Goal: Task Accomplishment & Management: Use online tool/utility

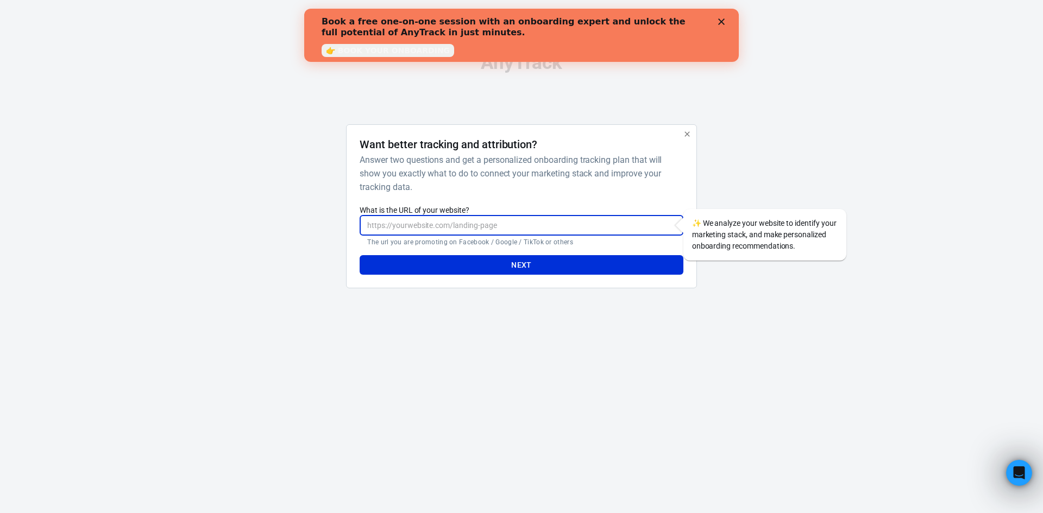
click at [458, 219] on input "What is the URL of your website?" at bounding box center [521, 226] width 323 height 20
paste input "https://lesnouvellesmamansduqc.grwebsite.com/"
type input "https://lesnouvellesmamansduqc.grwebsite.com/"
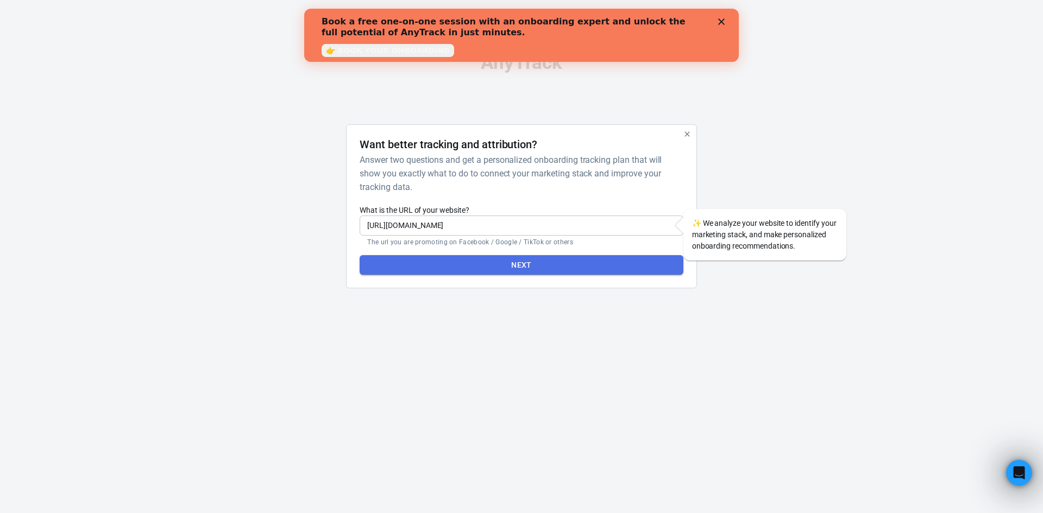
click at [505, 261] on button "Next" at bounding box center [521, 265] width 323 height 20
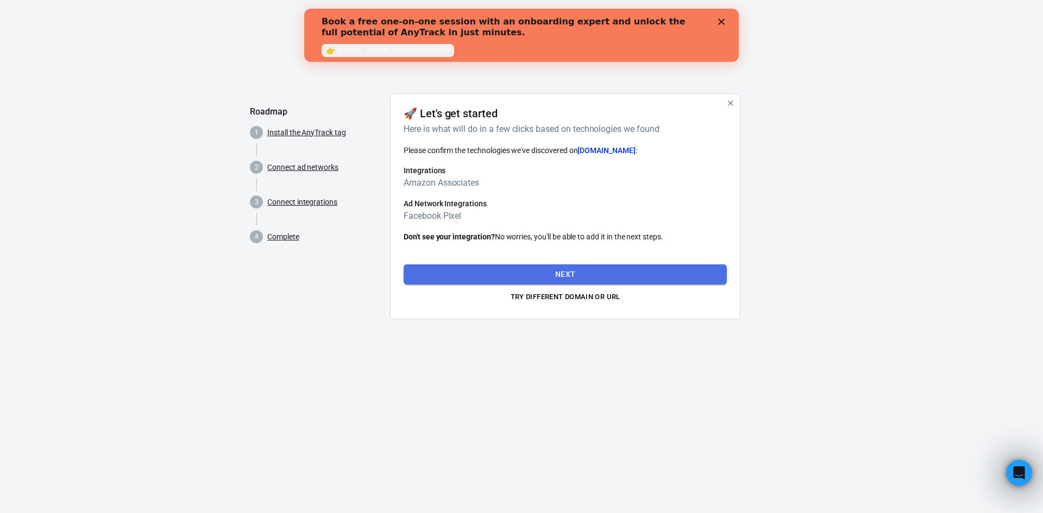
click at [556, 267] on button "Next" at bounding box center [565, 275] width 323 height 20
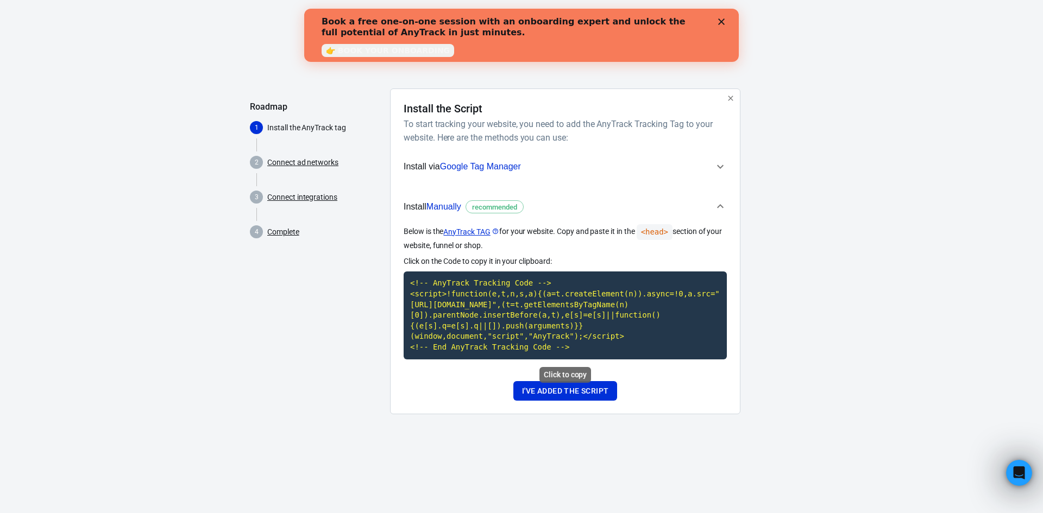
click at [544, 337] on code "<!-- AnyTrack Tracking Code --> <script>!function(e,t,n,s,a){(a=t.createElement…" at bounding box center [565, 315] width 323 height 87
click at [585, 389] on button "I've added the script" at bounding box center [565, 391] width 104 height 20
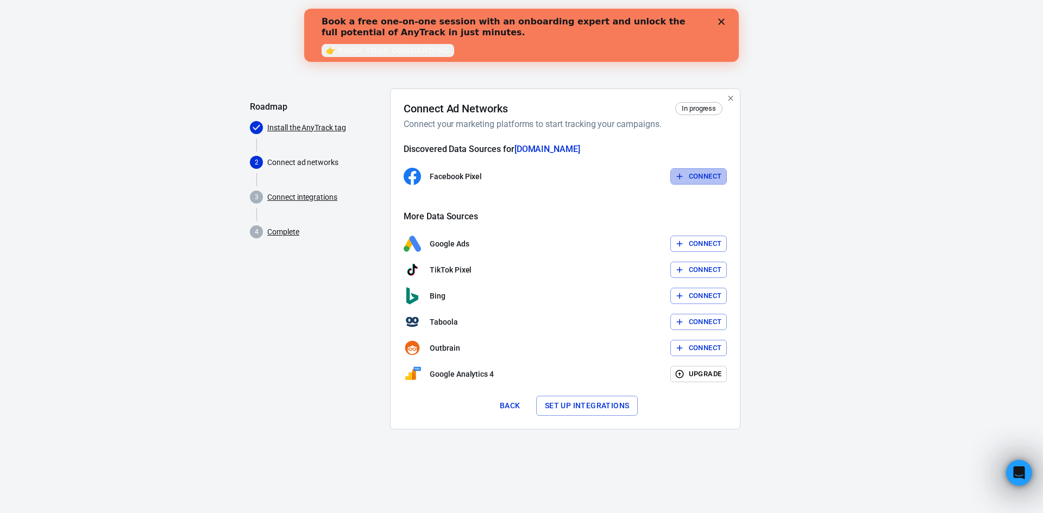
click at [702, 177] on button "Connect" at bounding box center [698, 176] width 57 height 17
click at [706, 178] on button "Connect" at bounding box center [698, 176] width 57 height 17
click at [722, 22] on icon "Close" at bounding box center [721, 21] width 7 height 7
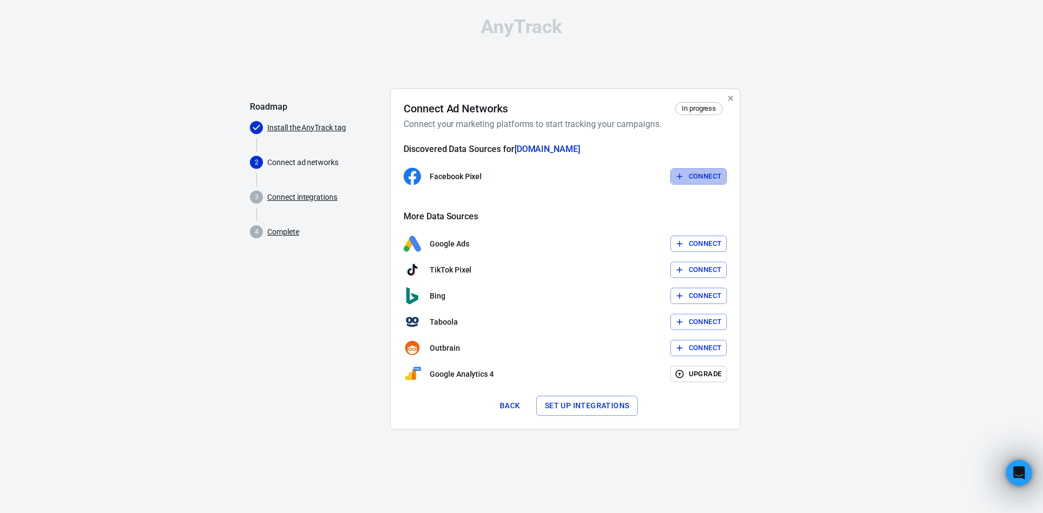
click at [693, 179] on button "Connect" at bounding box center [698, 176] width 57 height 17
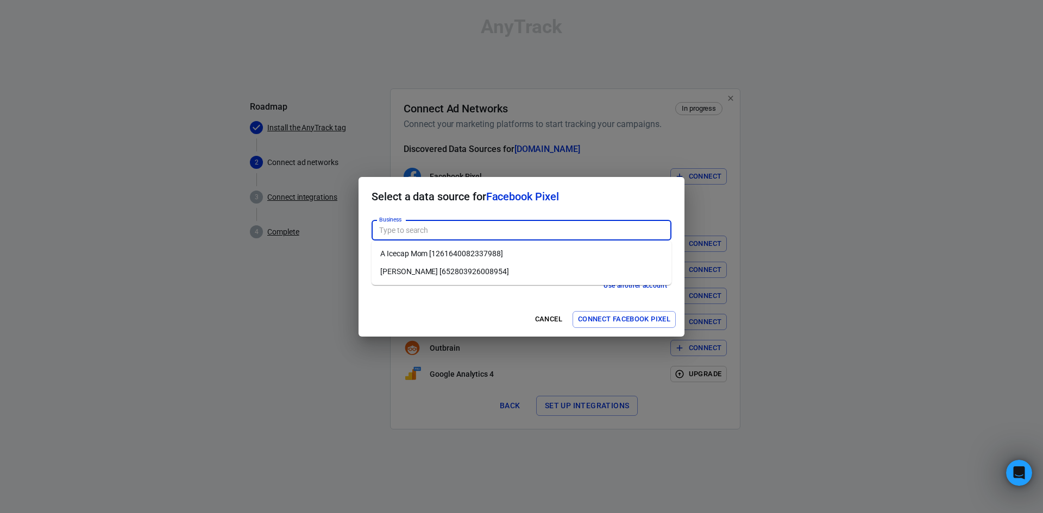
click at [435, 230] on input "Business" at bounding box center [521, 231] width 292 height 14
click at [429, 253] on li "A Icecap Mom [1261640082337988]" at bounding box center [521, 254] width 300 height 18
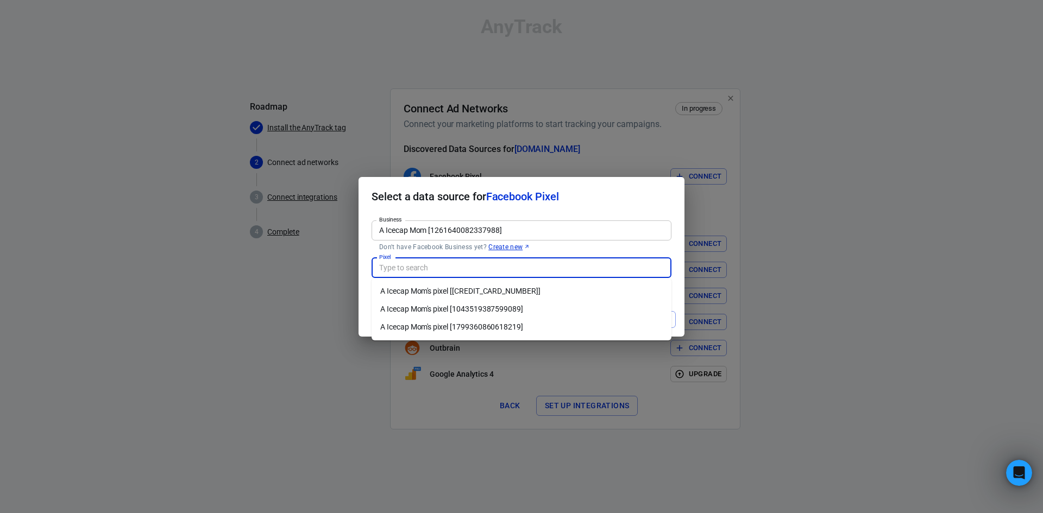
click at [412, 269] on input "Pixel" at bounding box center [521, 268] width 292 height 14
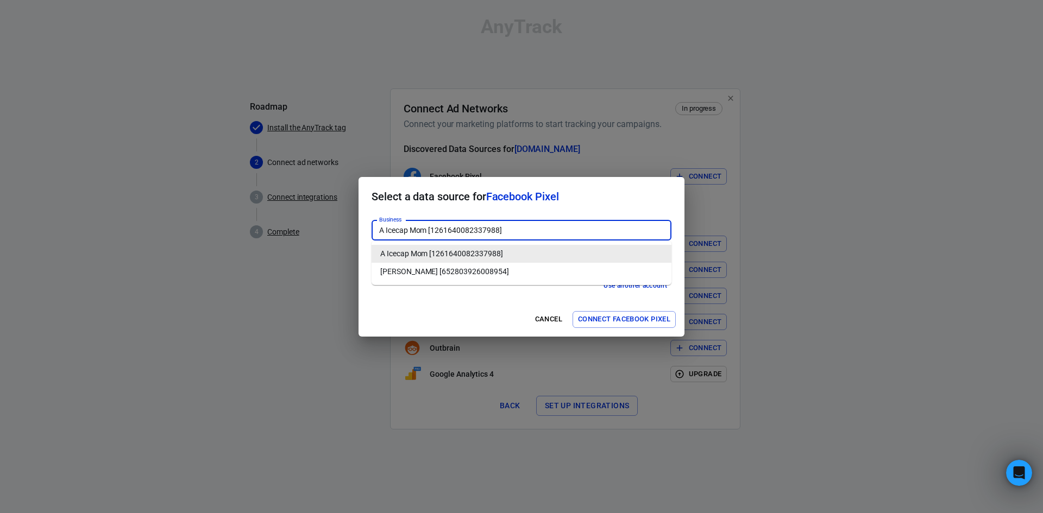
click at [447, 226] on input "A Icecap Mom [1261640082337988]" at bounding box center [521, 231] width 292 height 14
click at [426, 269] on li "Yanick Taillon [652803926008954]" at bounding box center [521, 272] width 300 height 18
type input "Yanick Taillon [652803926008954]"
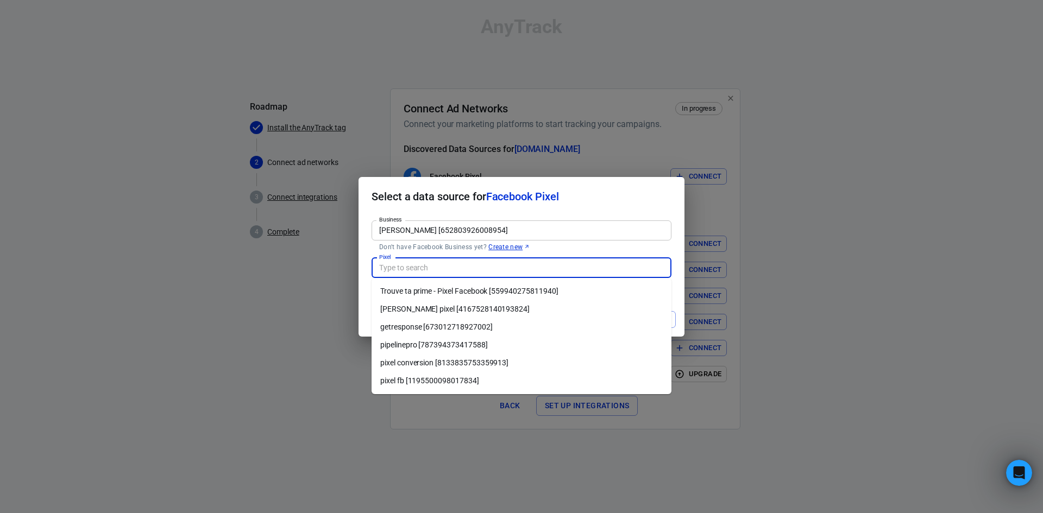
click at [417, 269] on input "Pixel" at bounding box center [521, 268] width 292 height 14
click at [419, 361] on li "pixel conversion [8133835753359913]" at bounding box center [521, 363] width 300 height 18
type input "pixel conversion [8133835753359913]"
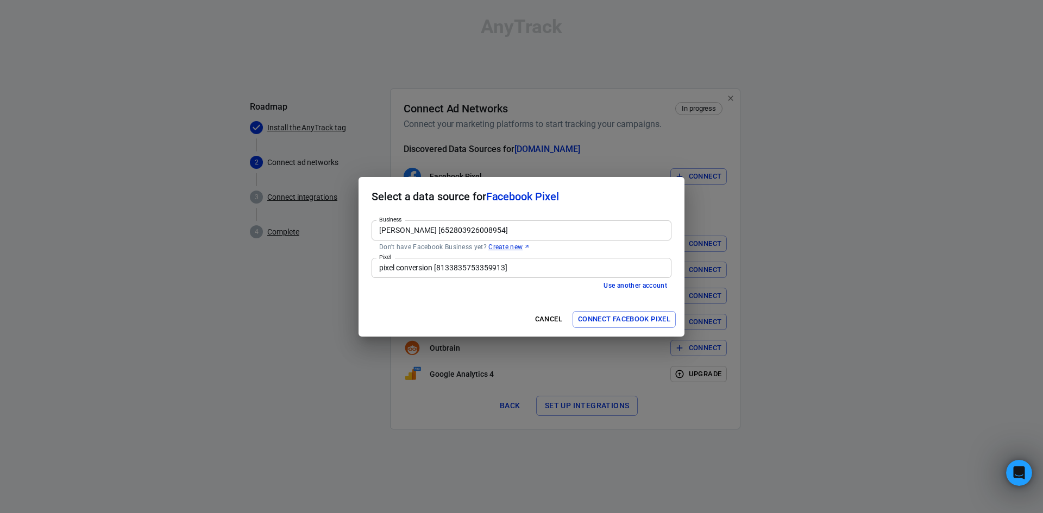
click at [789, 382] on div "Select a data source for Facebook Pixel Business Yanick Taillon [65280392600895…" at bounding box center [521, 256] width 1043 height 513
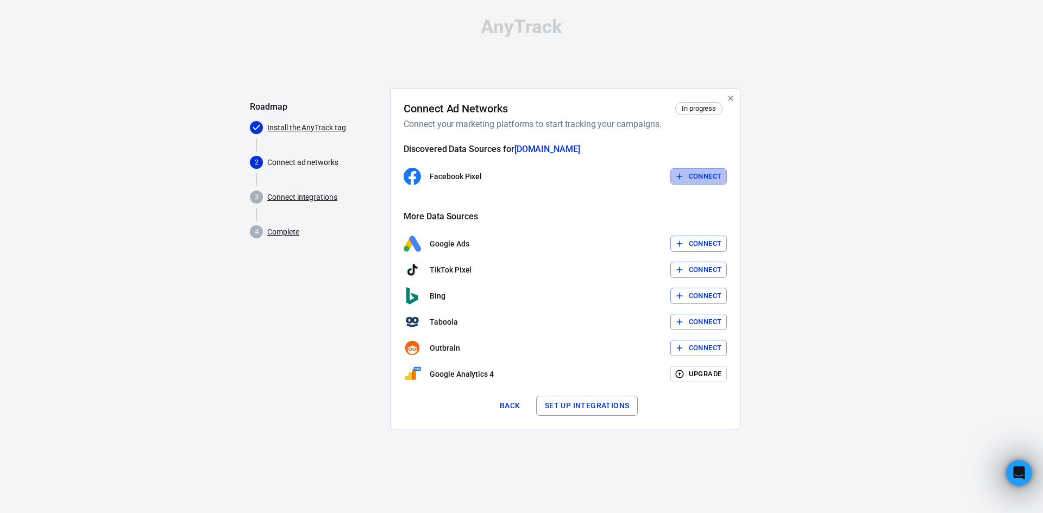
click at [706, 177] on button "Connect" at bounding box center [698, 176] width 57 height 17
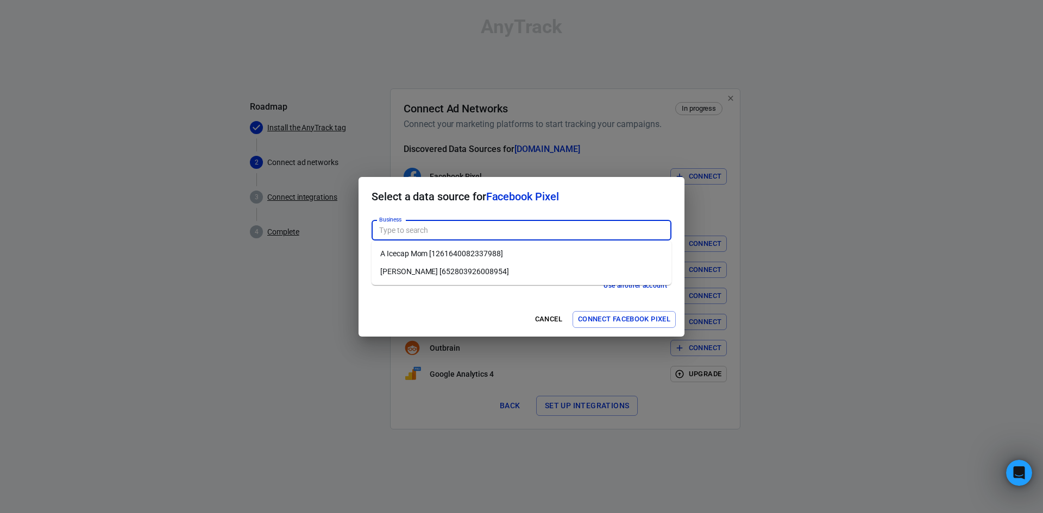
click at [452, 224] on input "Business" at bounding box center [521, 231] width 292 height 14
click at [431, 272] on li "Yanick Taillon [652803926008954]" at bounding box center [521, 272] width 300 height 18
type input "Yanick Taillon [652803926008954]"
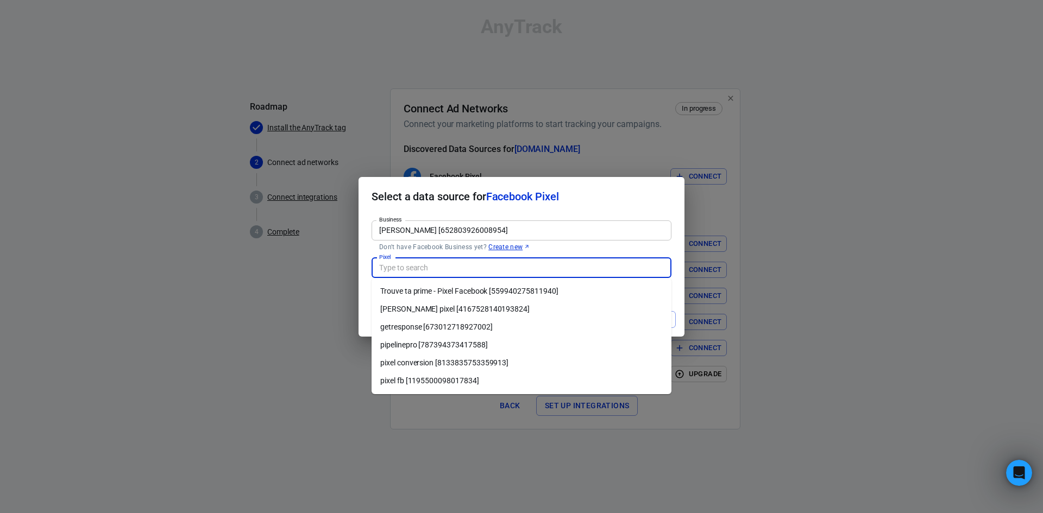
click at [417, 268] on input "Pixel" at bounding box center [521, 268] width 292 height 14
click at [459, 363] on li "pixel conversion [8133835753359913]" at bounding box center [521, 363] width 300 height 18
type input "pixel conversion [8133835753359913]"
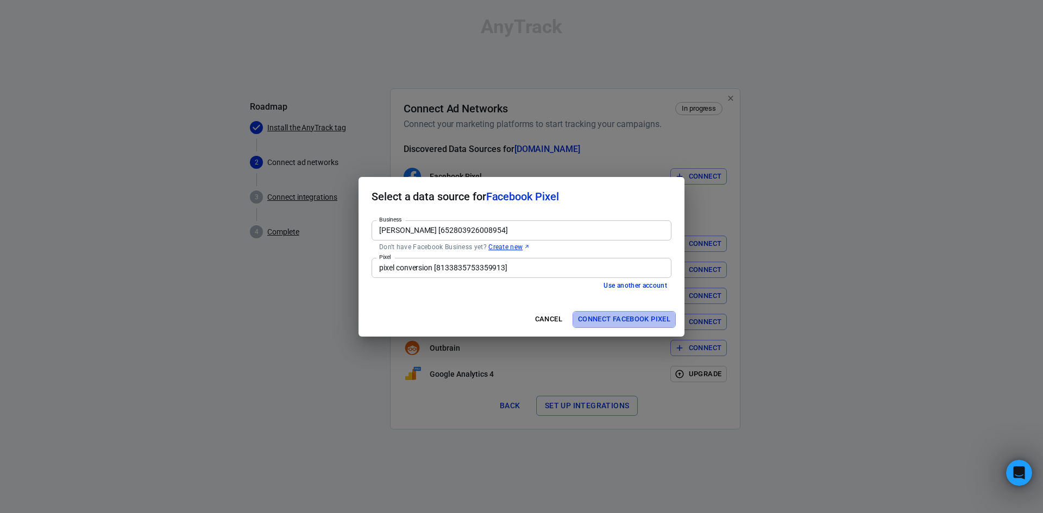
click at [611, 323] on button "Connect Facebook Pixel" at bounding box center [623, 319] width 103 height 17
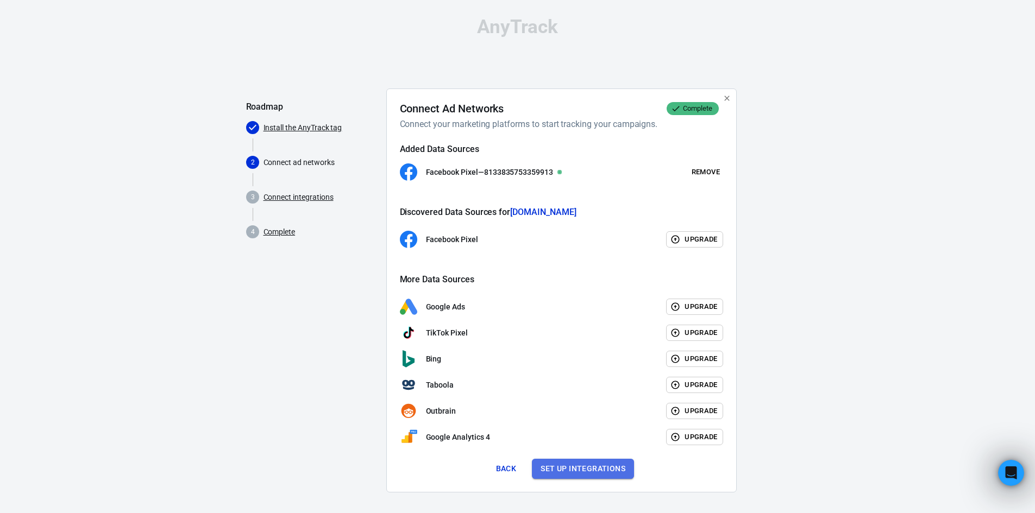
click at [599, 467] on button "Set up integrations" at bounding box center [583, 469] width 102 height 20
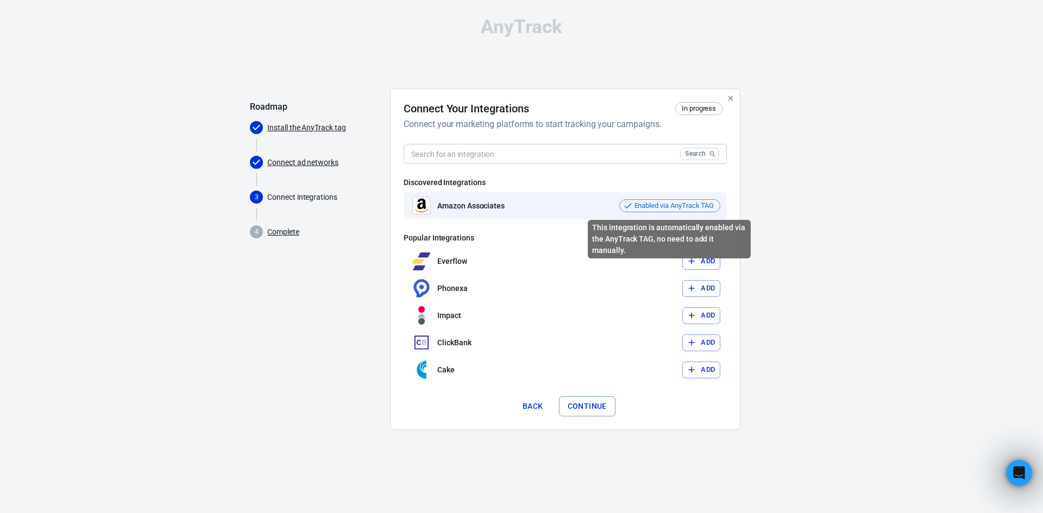
click at [653, 206] on span "Enabled via AnyTrack TAG" at bounding box center [674, 205] width 87 height 11
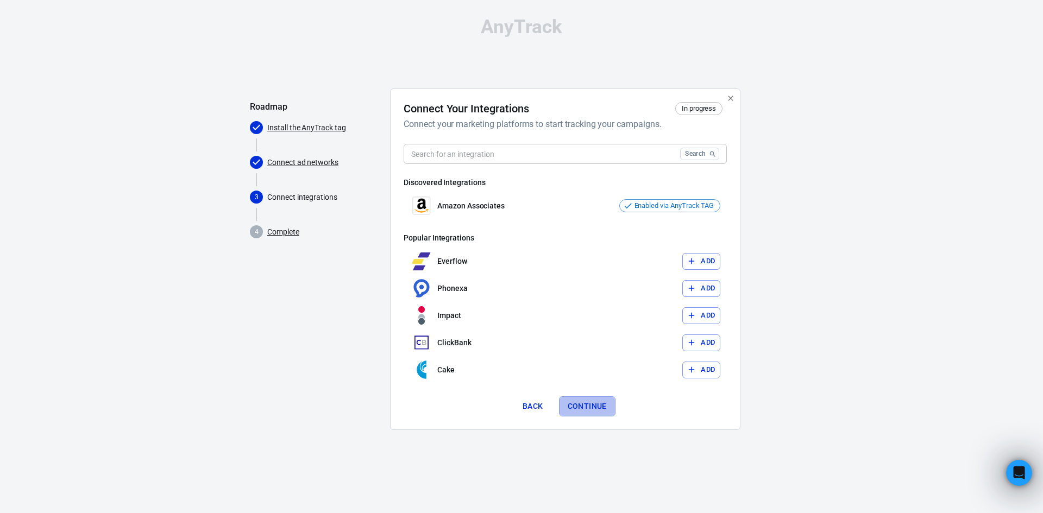
click at [593, 411] on button "Continue" at bounding box center [587, 406] width 56 height 20
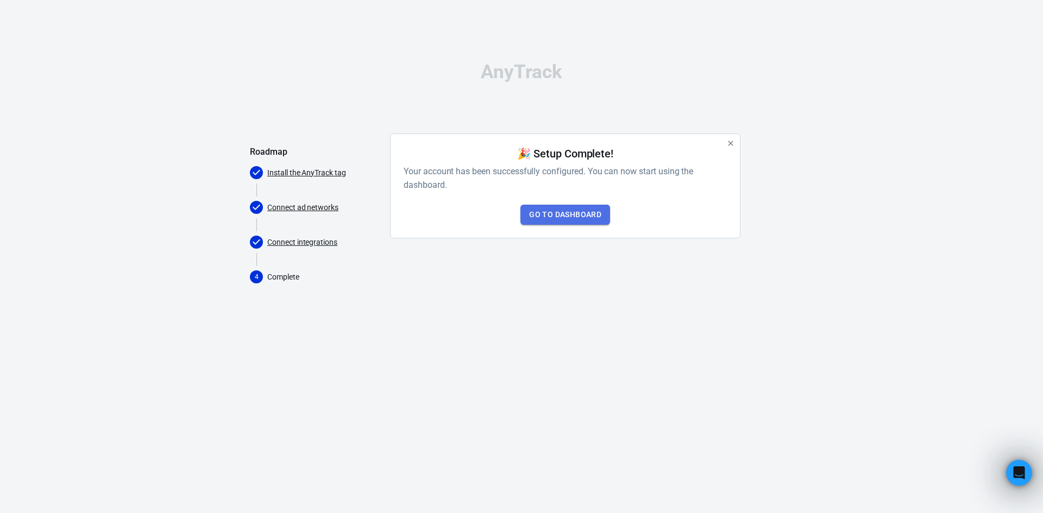
click at [580, 213] on link "Go to Dashboard" at bounding box center [565, 215] width 90 height 20
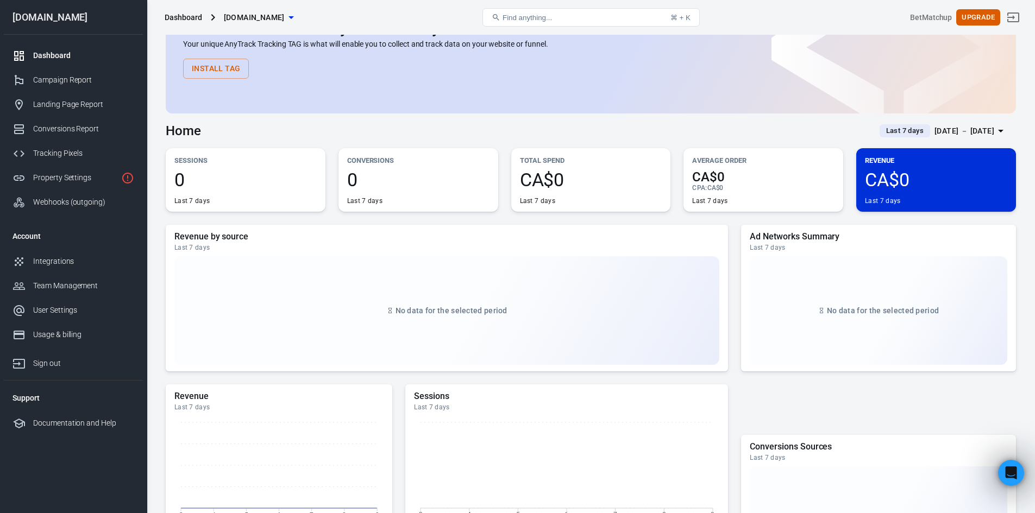
scroll to position [61, 0]
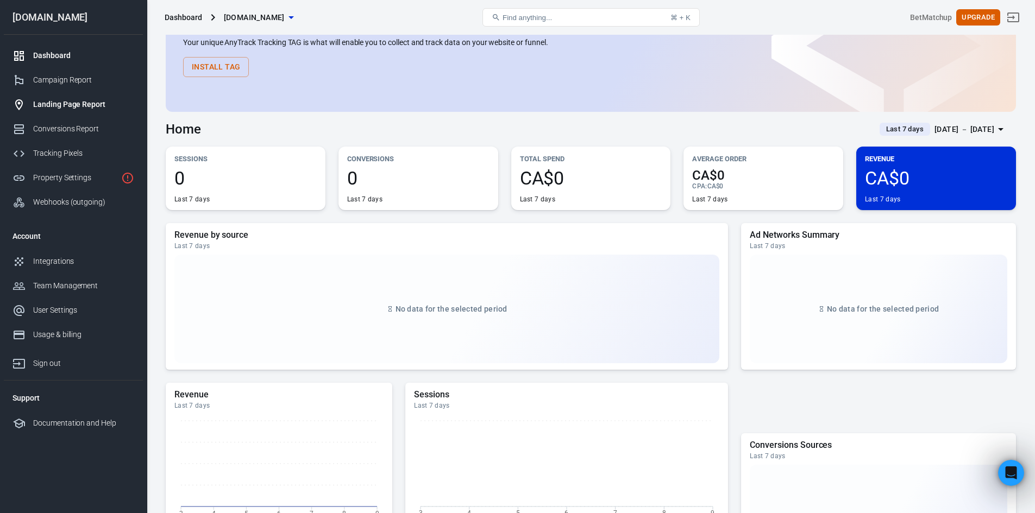
click at [64, 96] on link "Landing Page Report" at bounding box center [73, 104] width 139 height 24
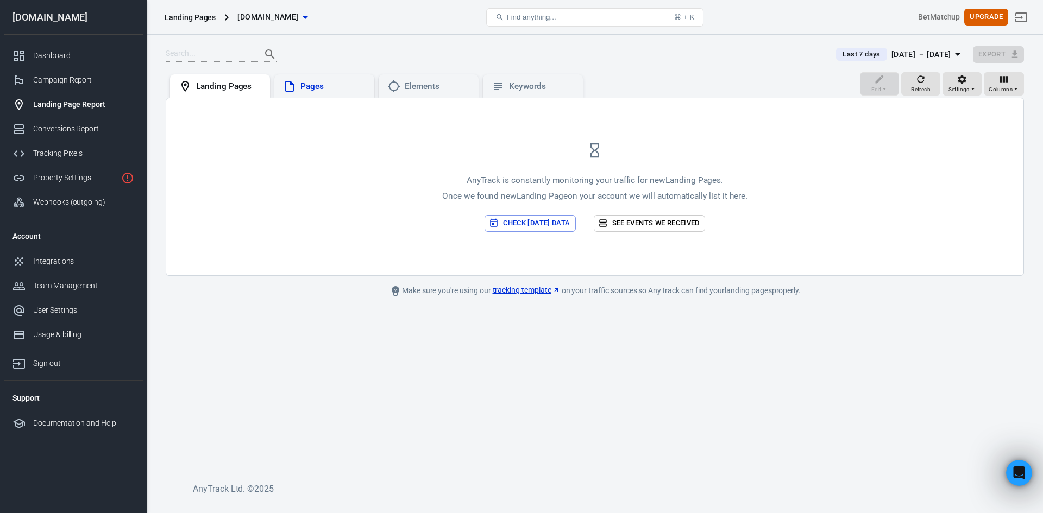
click at [325, 79] on div "Pages" at bounding box center [324, 86] width 100 height 24
click at [217, 91] on div "Landing Pages" at bounding box center [228, 86] width 65 height 11
click at [532, 220] on button "Check today’s data" at bounding box center [529, 223] width 91 height 17
click at [56, 196] on link "Webhooks (outgoing)" at bounding box center [73, 202] width 139 height 24
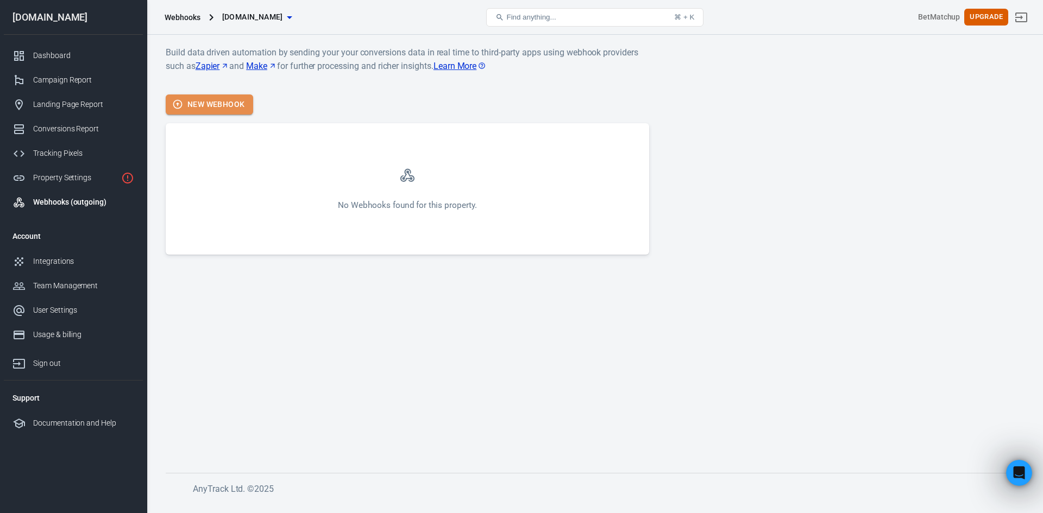
click at [232, 105] on button "New Webhook" at bounding box center [209, 105] width 87 height 20
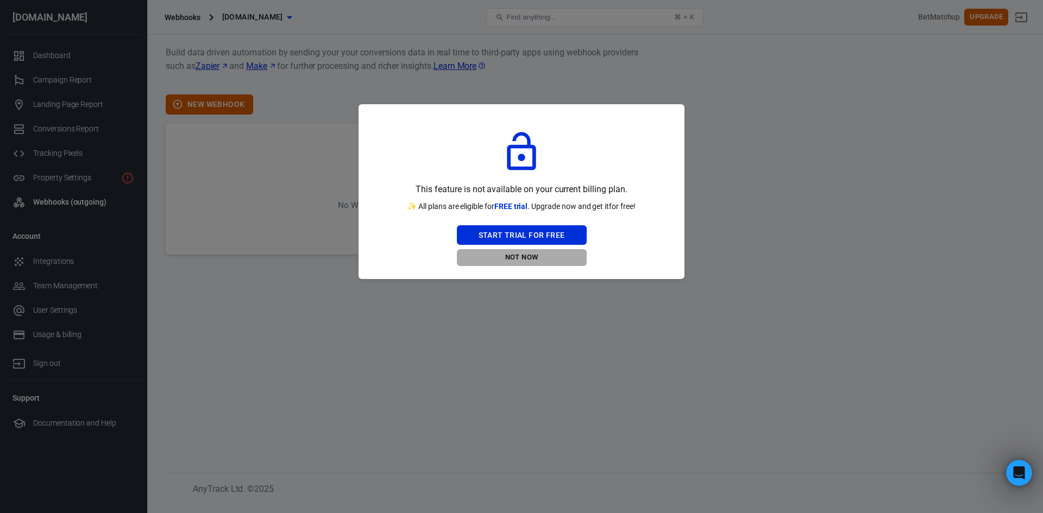
click at [531, 256] on button "Not Now" at bounding box center [522, 257] width 130 height 17
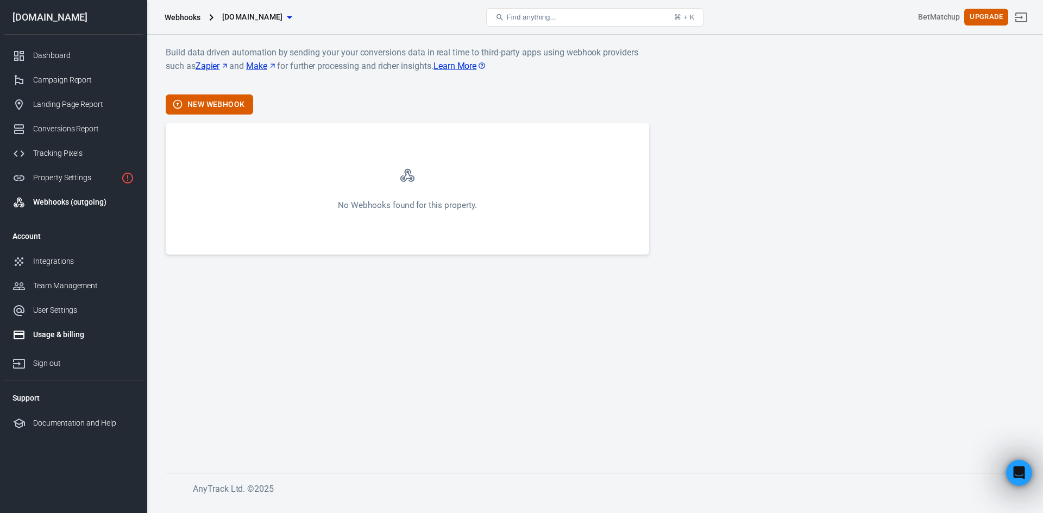
click at [80, 341] on link "Usage & billing" at bounding box center [73, 335] width 139 height 24
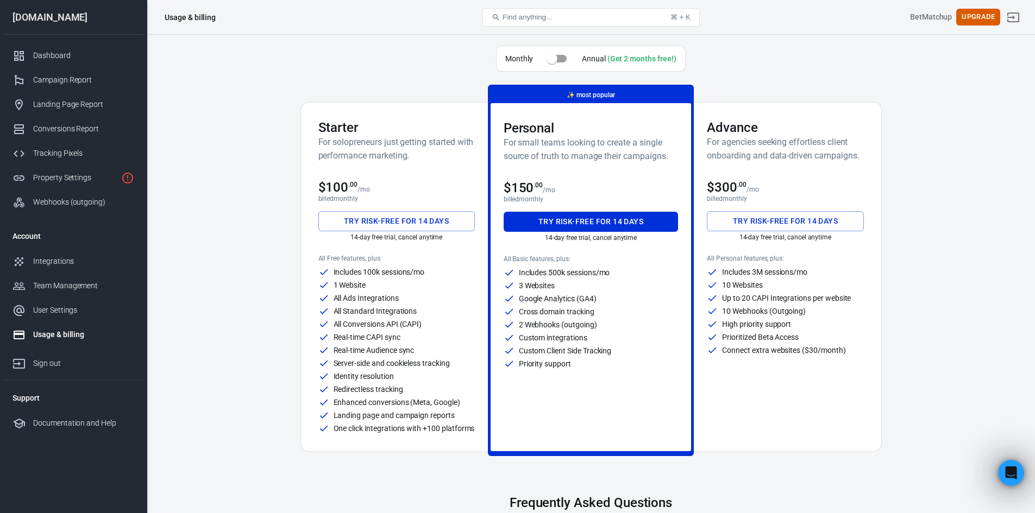
scroll to position [449, 0]
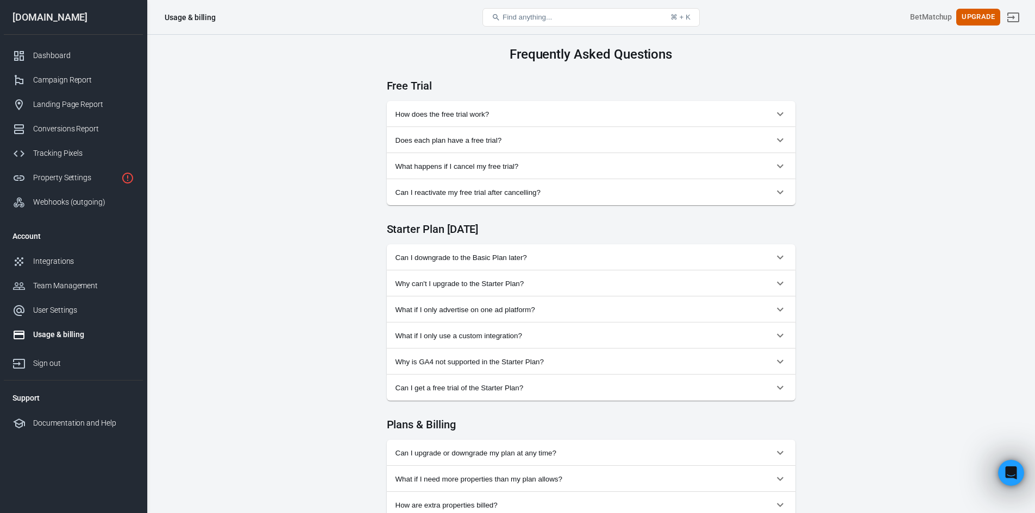
click at [776, 114] on icon "button" at bounding box center [779, 114] width 13 height 13
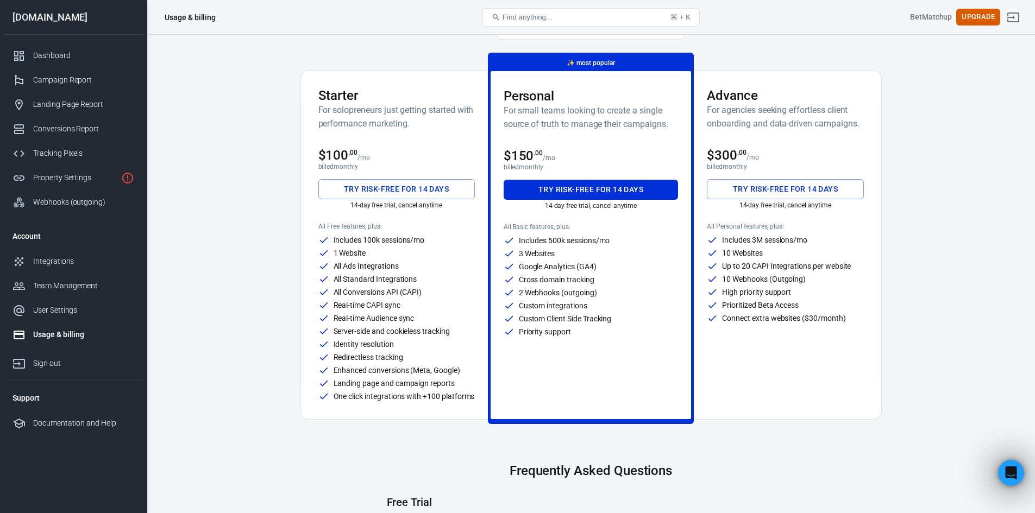
scroll to position [0, 0]
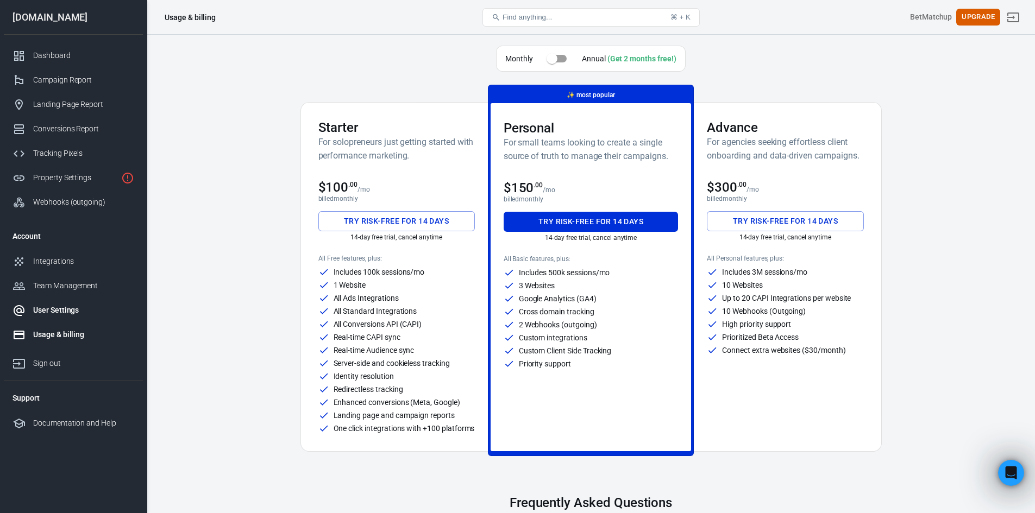
click at [59, 316] on link "User Settings" at bounding box center [73, 310] width 139 height 24
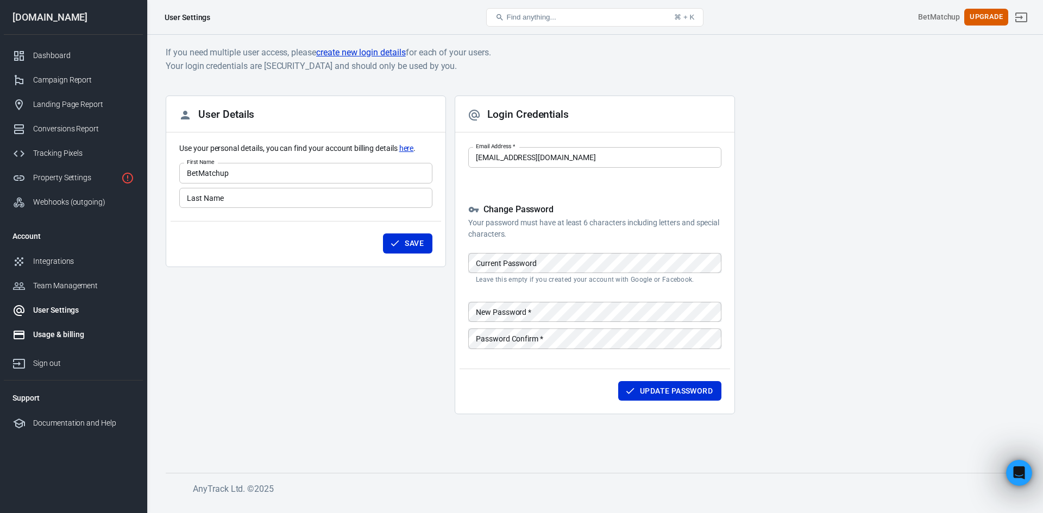
click at [65, 329] on link "Usage & billing" at bounding box center [73, 335] width 139 height 24
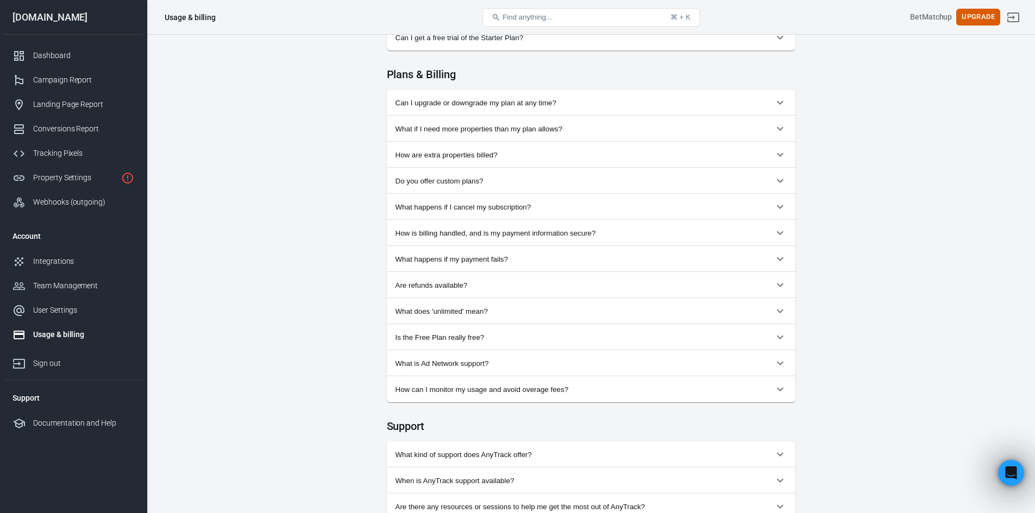
scroll to position [791, 0]
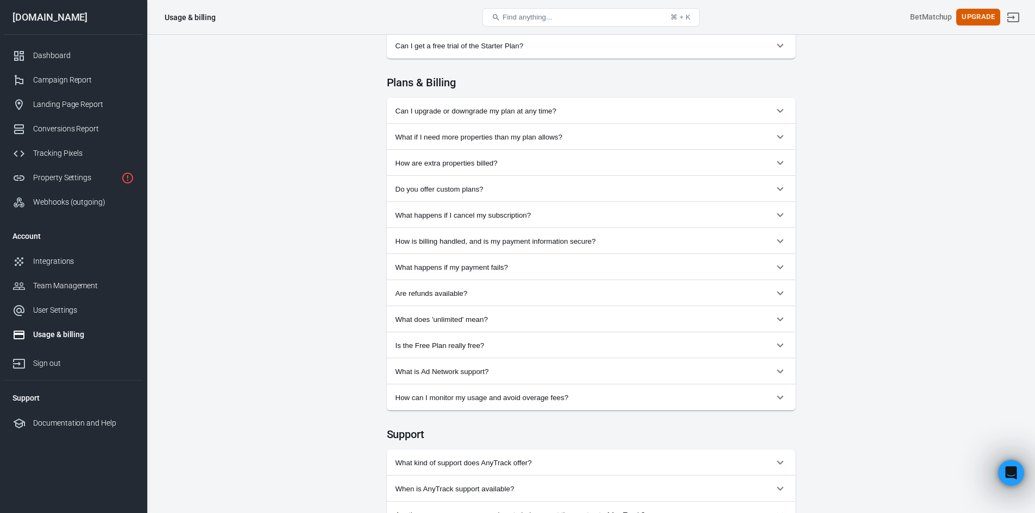
click at [780, 244] on icon "button" at bounding box center [779, 241] width 13 height 13
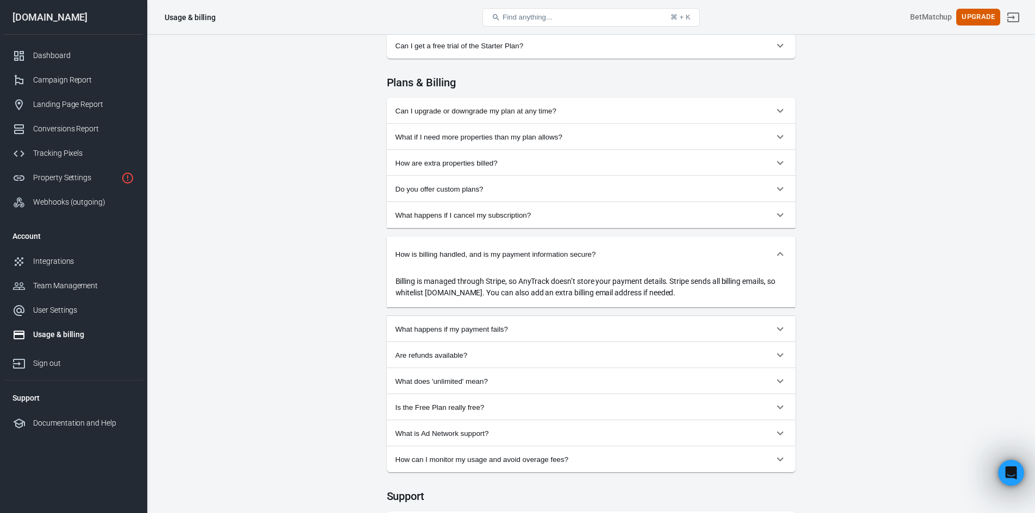
click at [748, 407] on span "Is the Free Plan really free?" at bounding box center [584, 408] width 378 height 8
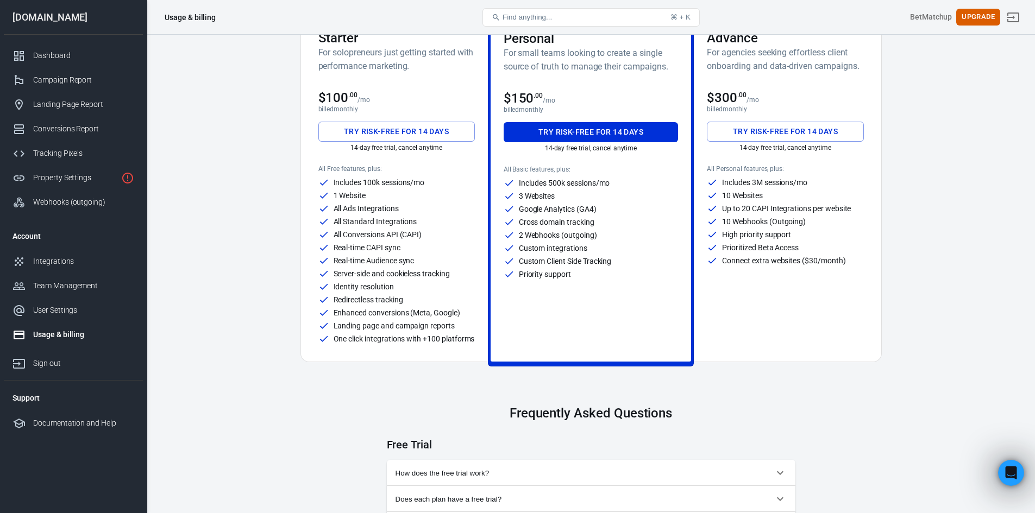
scroll to position [0, 0]
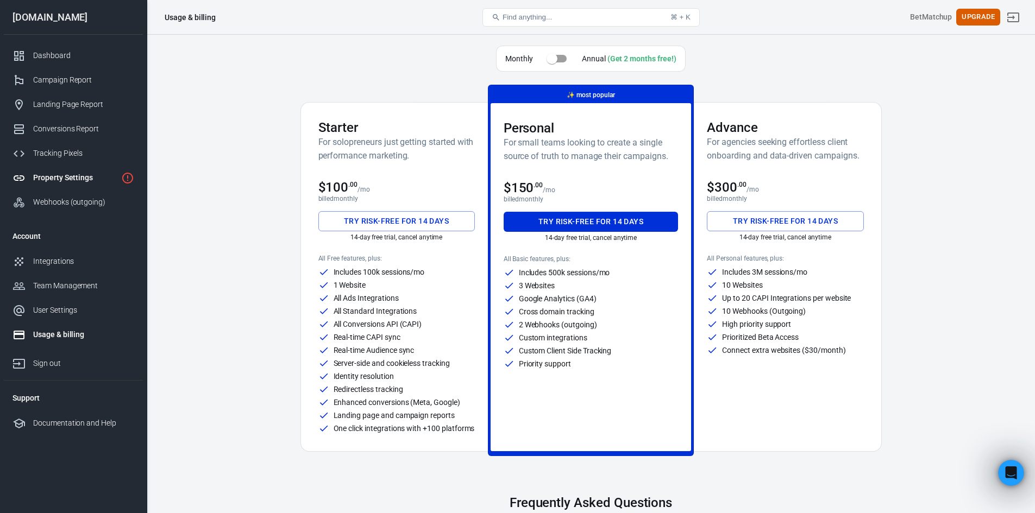
click at [70, 175] on div "Property Settings" at bounding box center [75, 177] width 84 height 11
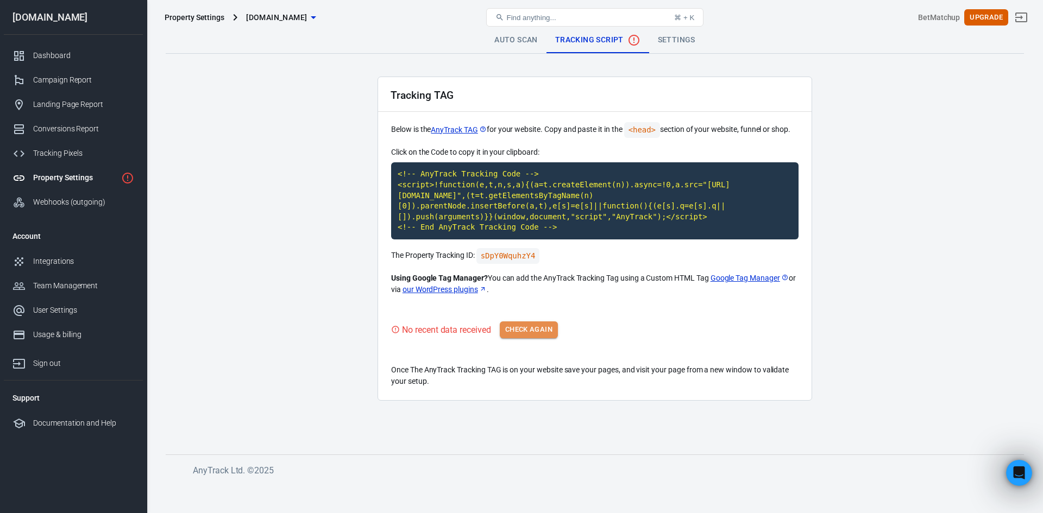
click at [523, 324] on button "Check Again" at bounding box center [529, 330] width 58 height 17
click at [540, 337] on button "Check Again" at bounding box center [529, 330] width 58 height 17
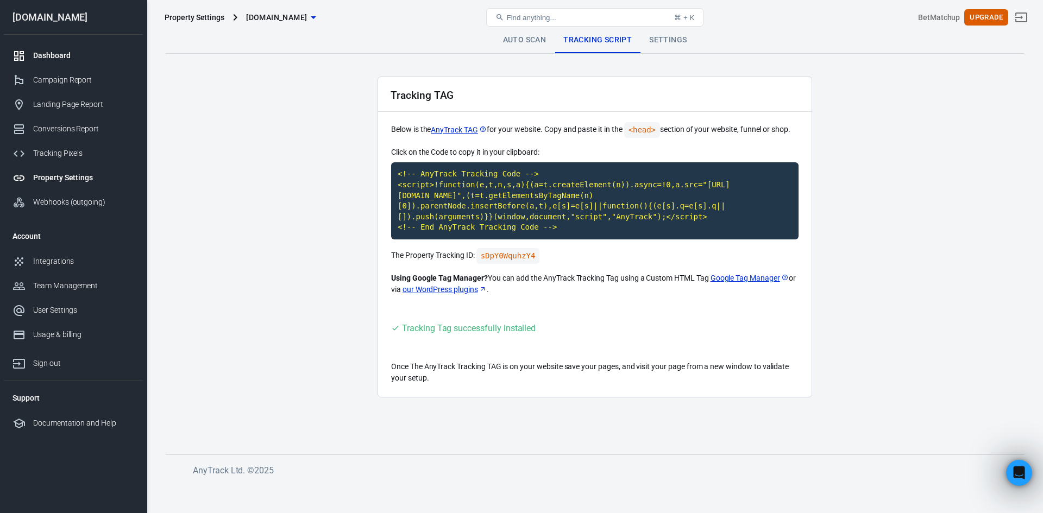
click at [64, 48] on link "Dashboard" at bounding box center [73, 55] width 139 height 24
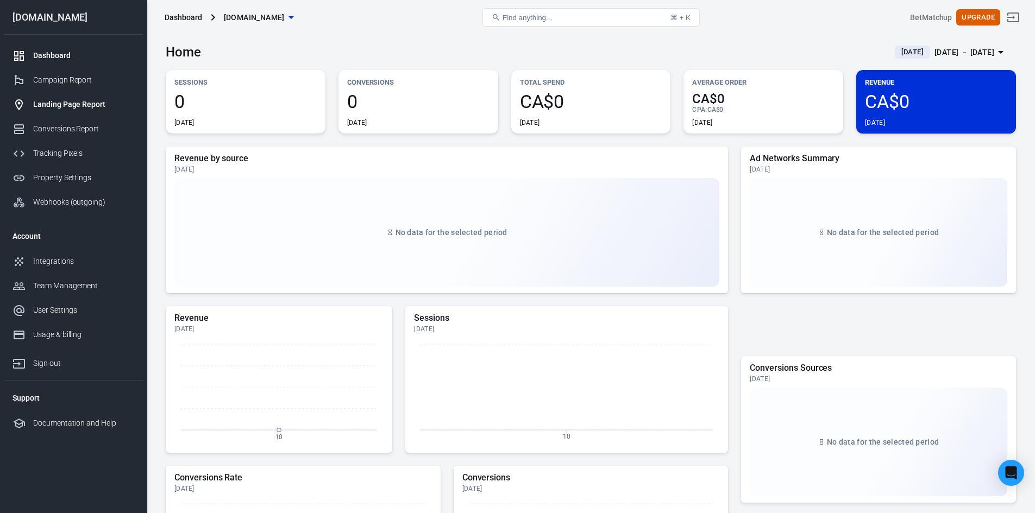
click at [58, 106] on div "Landing Page Report" at bounding box center [83, 104] width 101 height 11
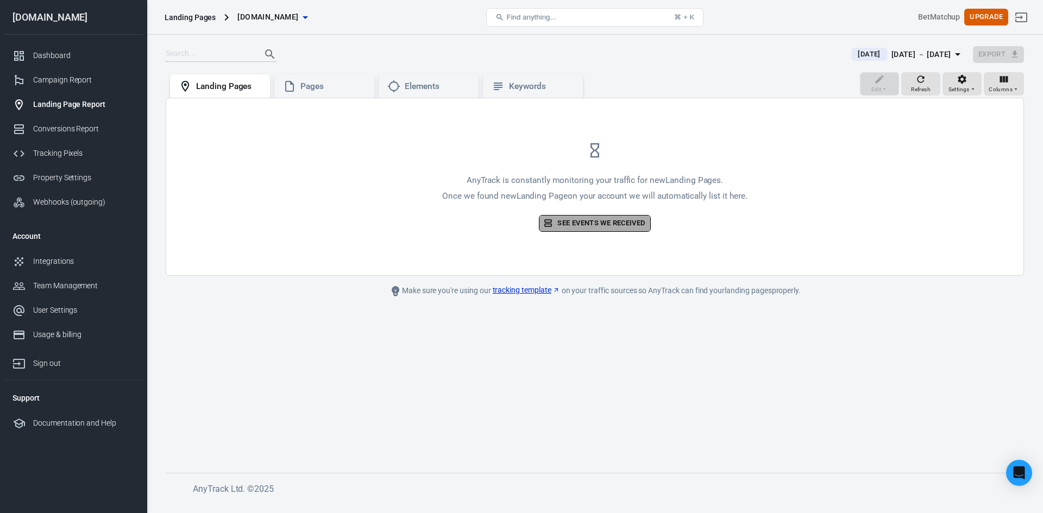
click at [591, 222] on link "See events we received" at bounding box center [594, 223] width 111 height 17
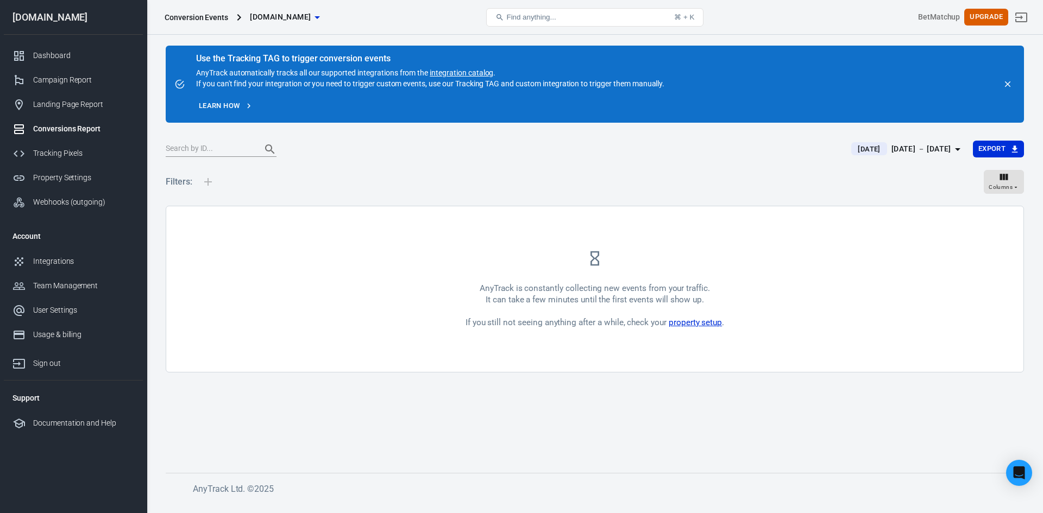
click at [703, 324] on link "property setup" at bounding box center [695, 323] width 53 height 10
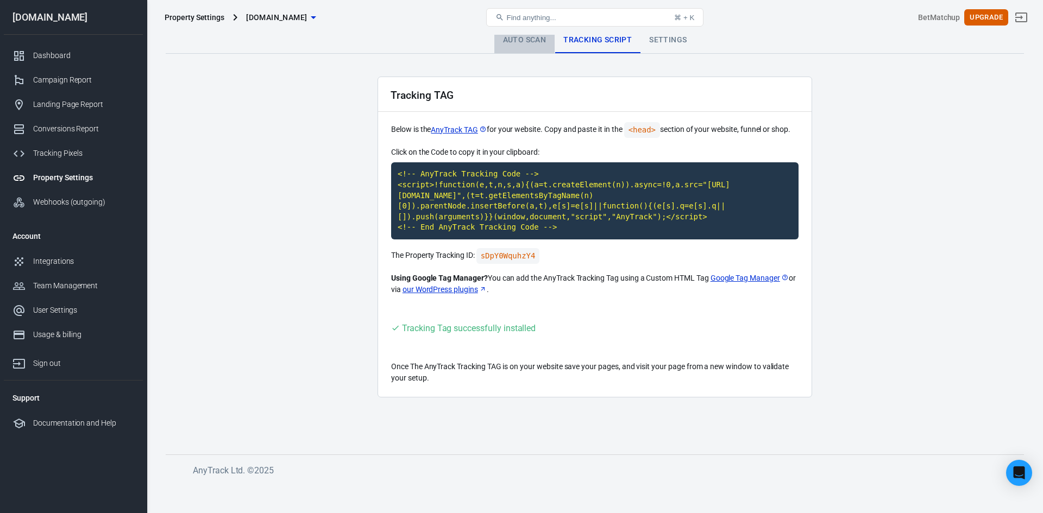
click at [538, 37] on link "Auto Scan" at bounding box center [524, 40] width 61 height 26
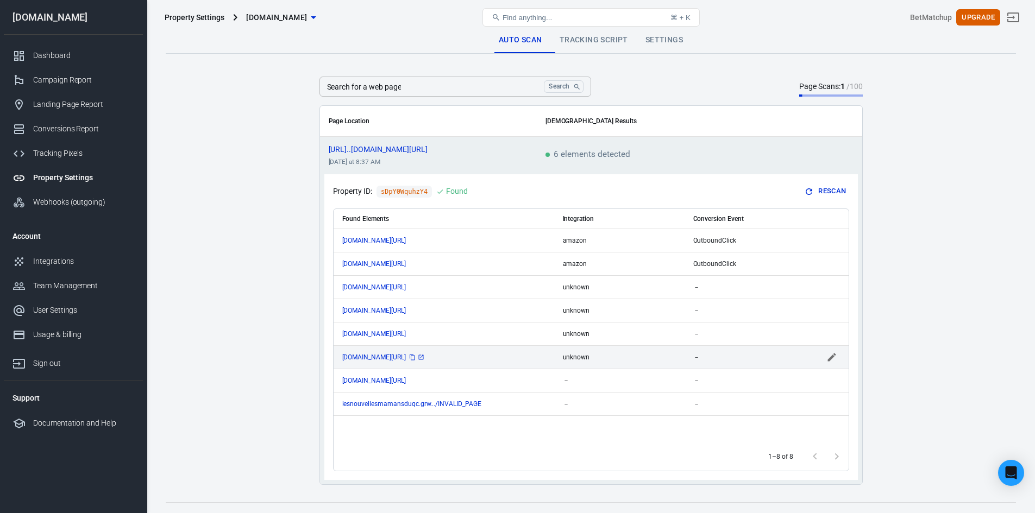
click at [401, 357] on span "gr8.com//pr/6snmO/l" at bounding box center [383, 357] width 83 height 7
click at [315, 324] on main "Auto Scan Tracking Script Settings Search for a web page Search Search for a we…" at bounding box center [591, 256] width 850 height 458
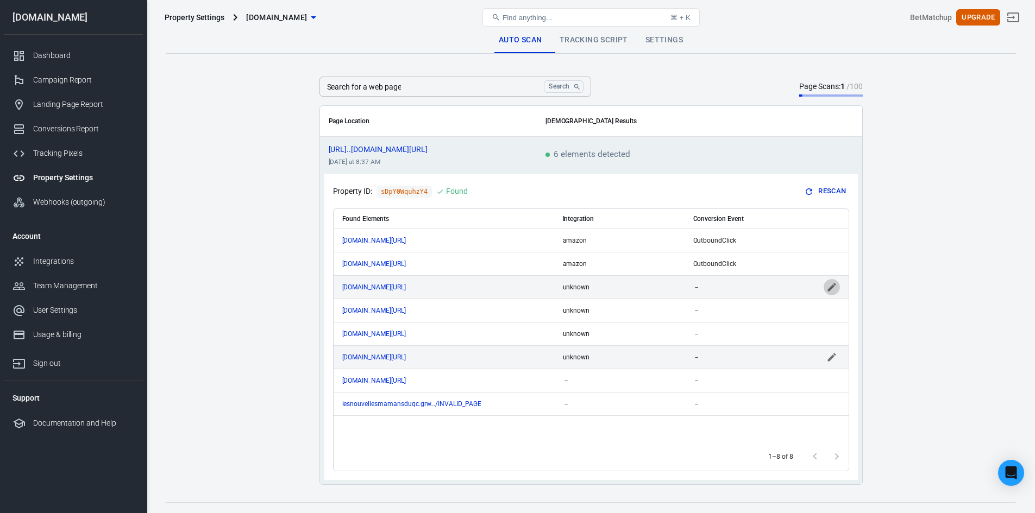
click at [827, 290] on icon "scrollable content" at bounding box center [831, 287] width 11 height 11
click at [656, 288] on icon "Clear" at bounding box center [655, 287] width 7 height 7
type input "amazon urlgenius link"
click at [758, 285] on input "scrollable content" at bounding box center [741, 287] width 97 height 14
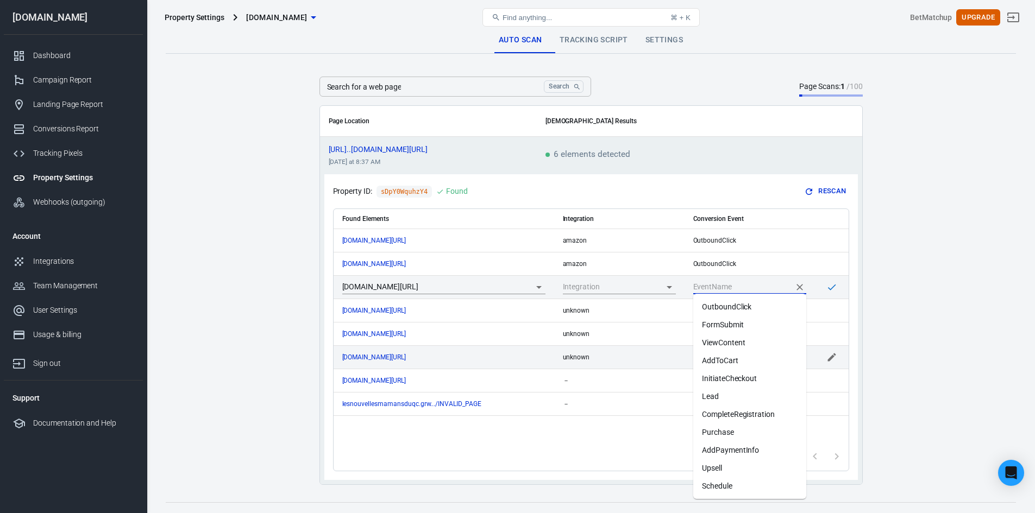
click at [755, 374] on li "InitiateCheckout" at bounding box center [749, 379] width 113 height 18
type input "InitiateCheckout"
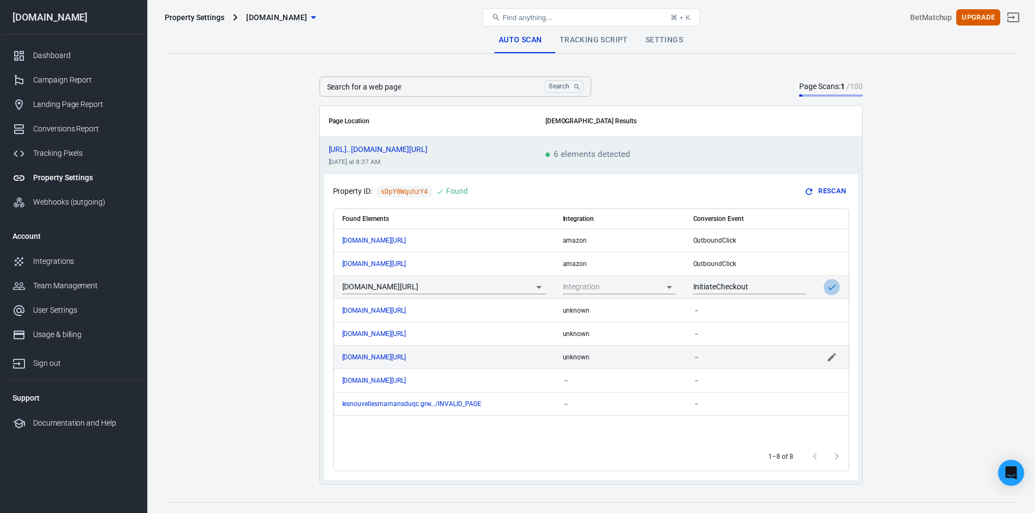
click at [832, 283] on icon "scrollable content" at bounding box center [831, 287] width 11 height 11
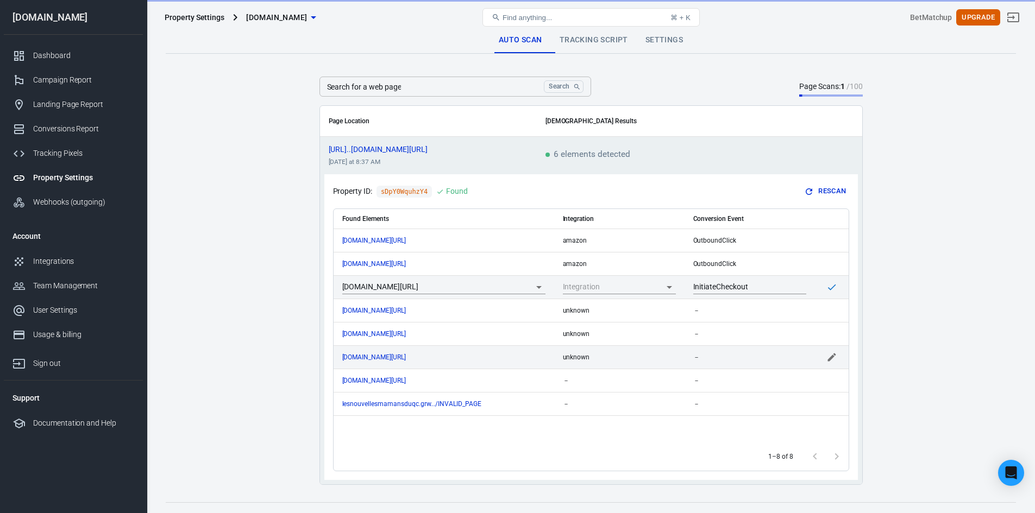
type input "unknown"
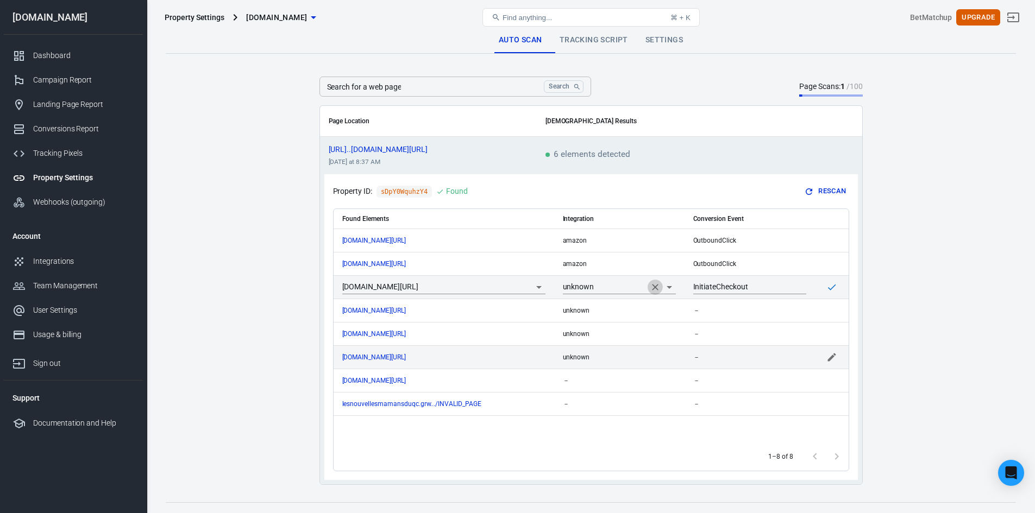
click at [648, 285] on button "Clear" at bounding box center [654, 287] width 15 height 15
type input "amazon"
click at [700, 298] on td "InitiateCheckout" at bounding box center [749, 286] width 130 height 23
click at [823, 185] on button "Rescan" at bounding box center [825, 191] width 46 height 17
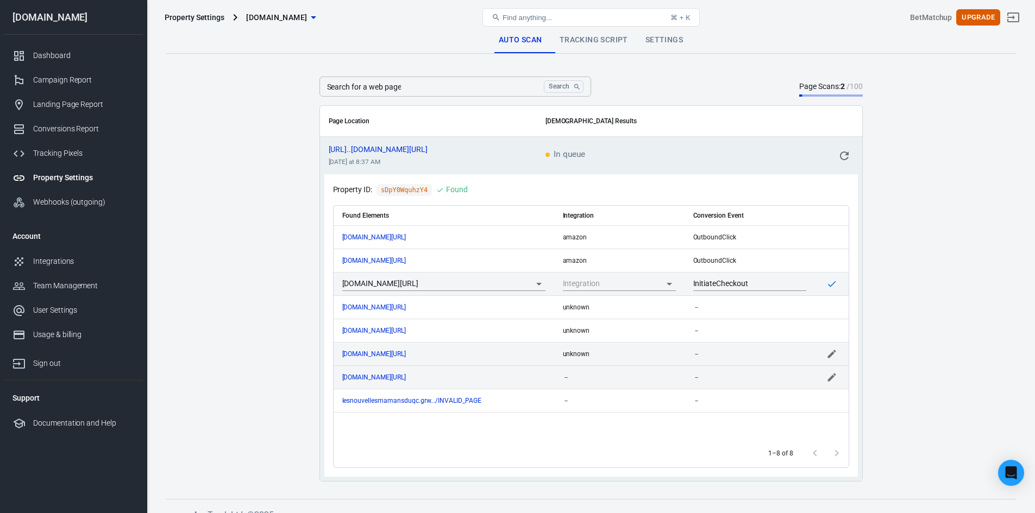
click at [699, 383] on td "－" at bounding box center [749, 377] width 130 height 23
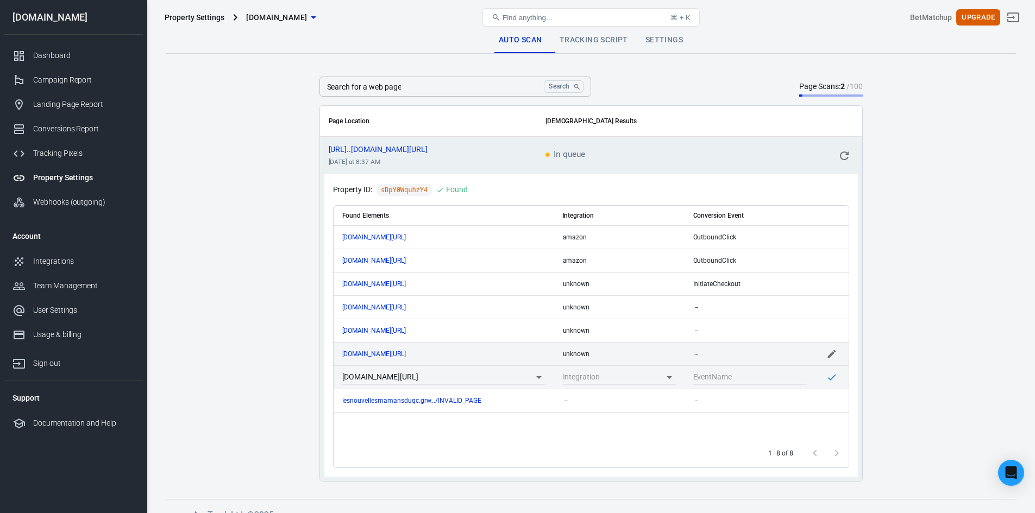
click at [848, 153] on icon "scrollable content" at bounding box center [843, 155] width 13 height 13
click at [656, 43] on link "Settings" at bounding box center [664, 40] width 55 height 26
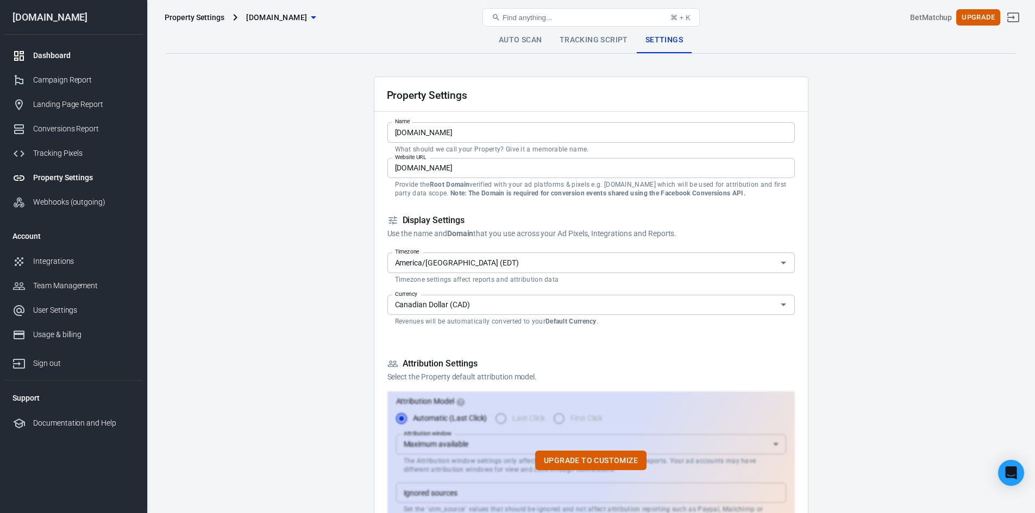
click at [65, 57] on div "Dashboard" at bounding box center [83, 55] width 101 height 11
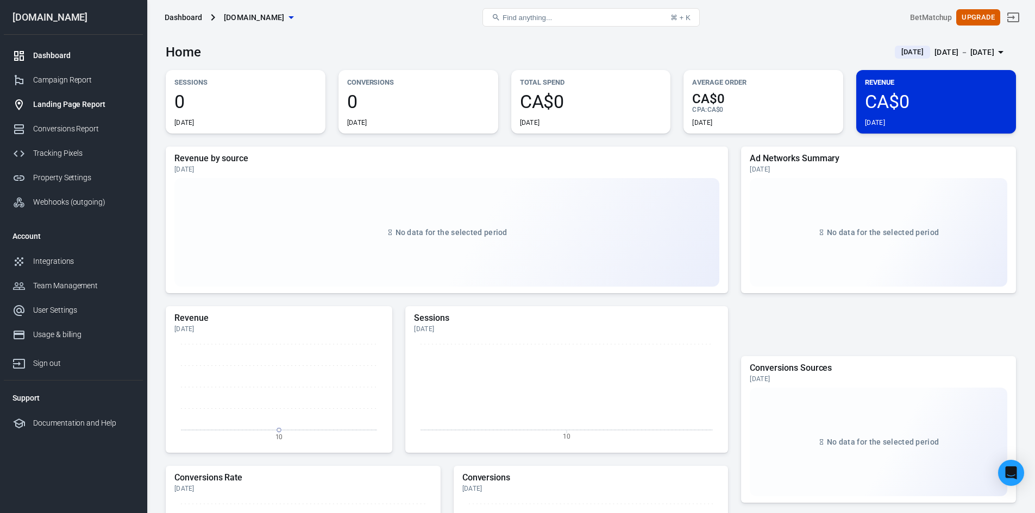
click at [79, 106] on div "Landing Page Report" at bounding box center [83, 104] width 101 height 11
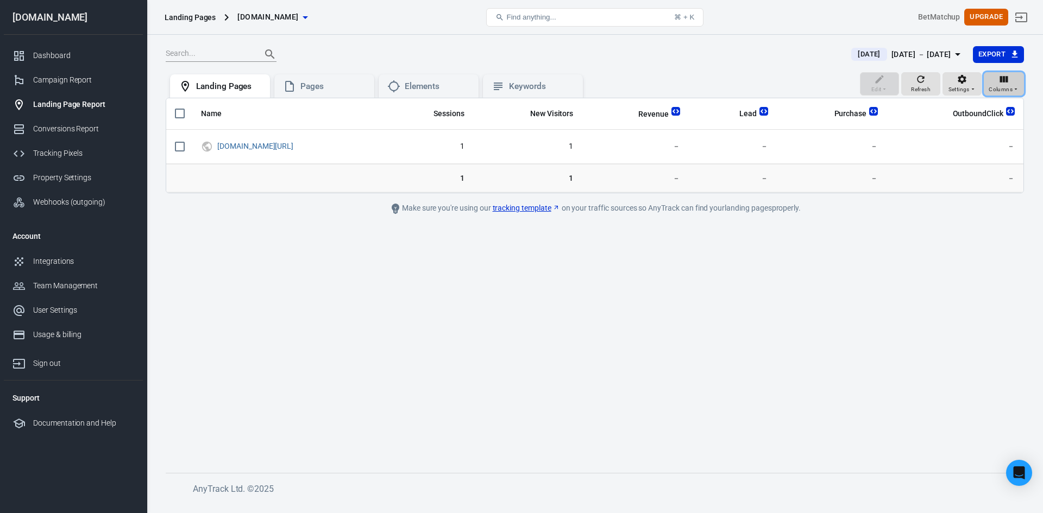
click at [1005, 89] on span "Columns" at bounding box center [1000, 90] width 24 height 10
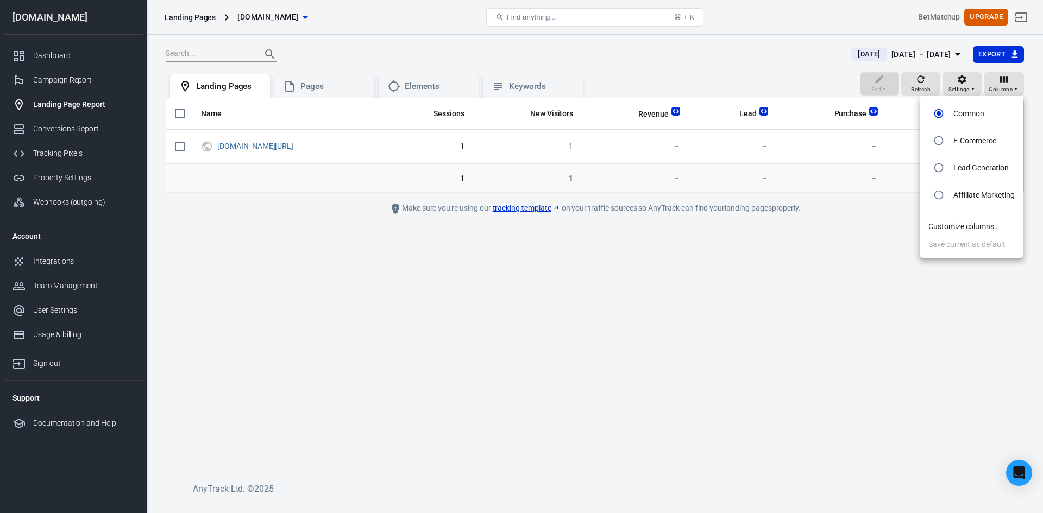
click at [943, 196] on input "radio" at bounding box center [938, 195] width 21 height 21
radio input "true"
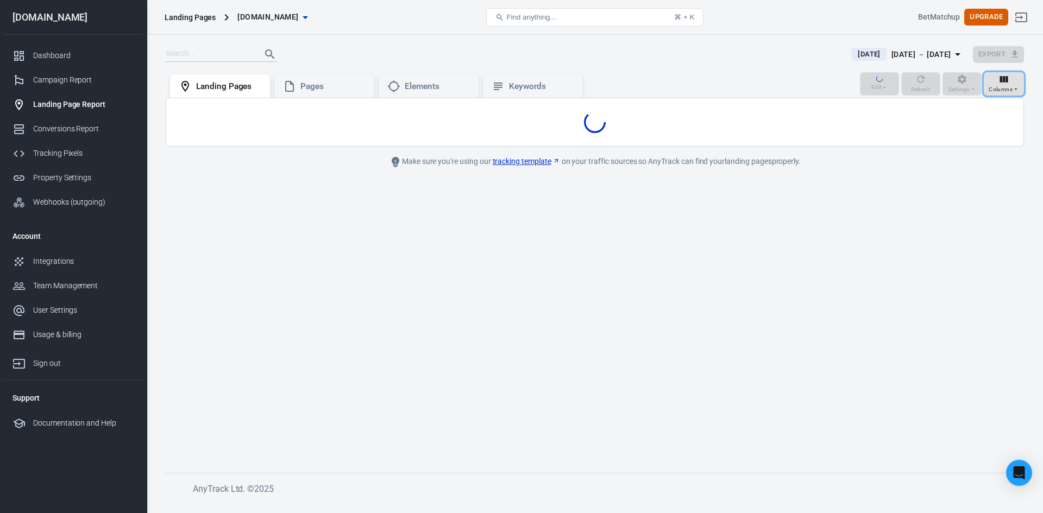
radio input "false"
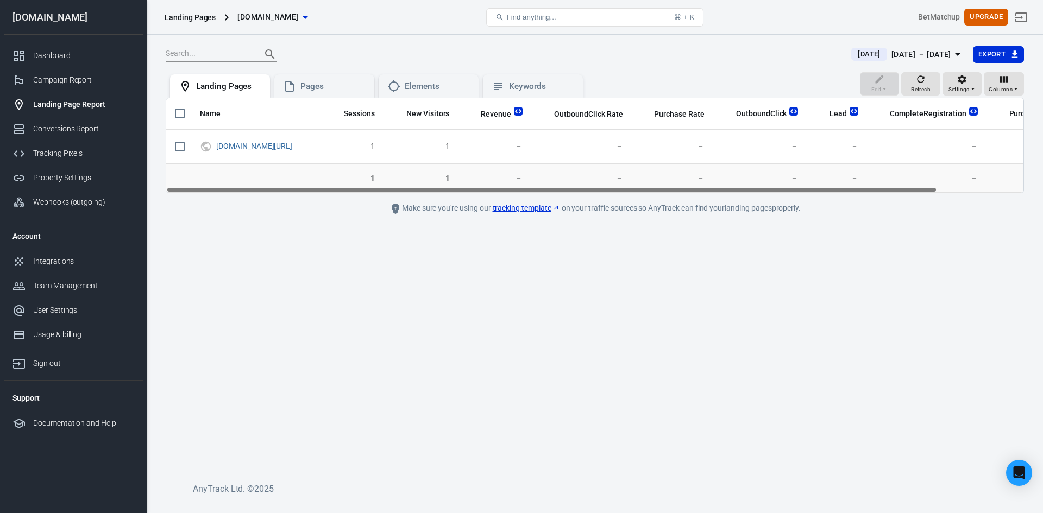
drag, startPoint x: 883, startPoint y: 188, endPoint x: 799, endPoint y: 173, distance: 85.0
click at [799, 173] on div "Name Sessions New Visitors Revenue OutboundClick Rate Purchase Rate OutboundCli…" at bounding box center [595, 146] width 858 height 96
click at [436, 78] on div "Elements" at bounding box center [429, 86] width 100 height 24
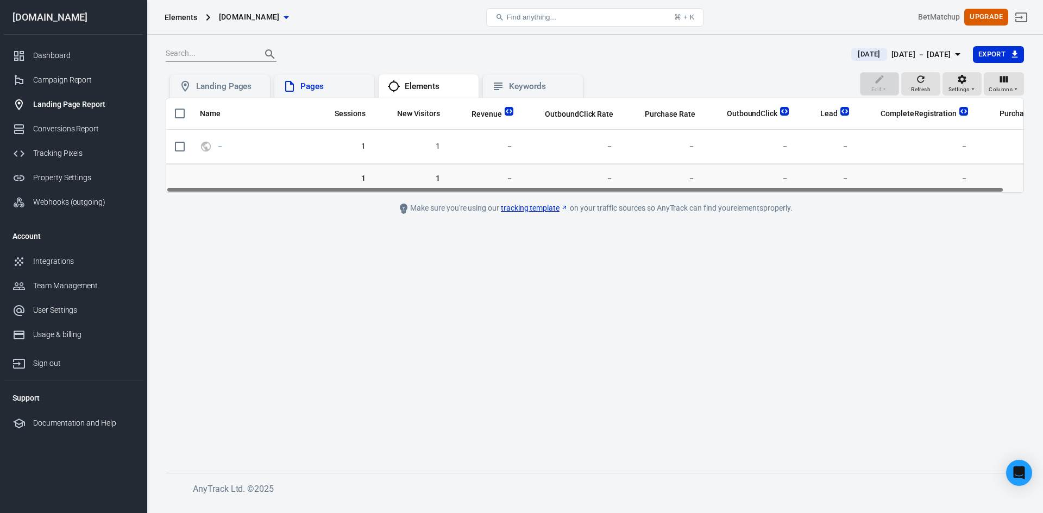
click at [343, 89] on div "Pages" at bounding box center [332, 86] width 65 height 11
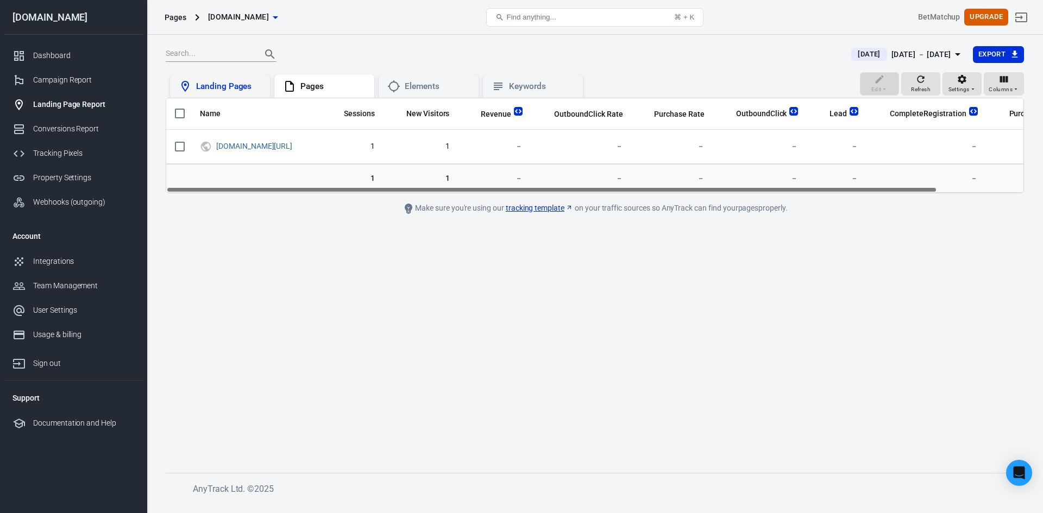
click at [236, 90] on div "Landing Pages" at bounding box center [228, 86] width 65 height 11
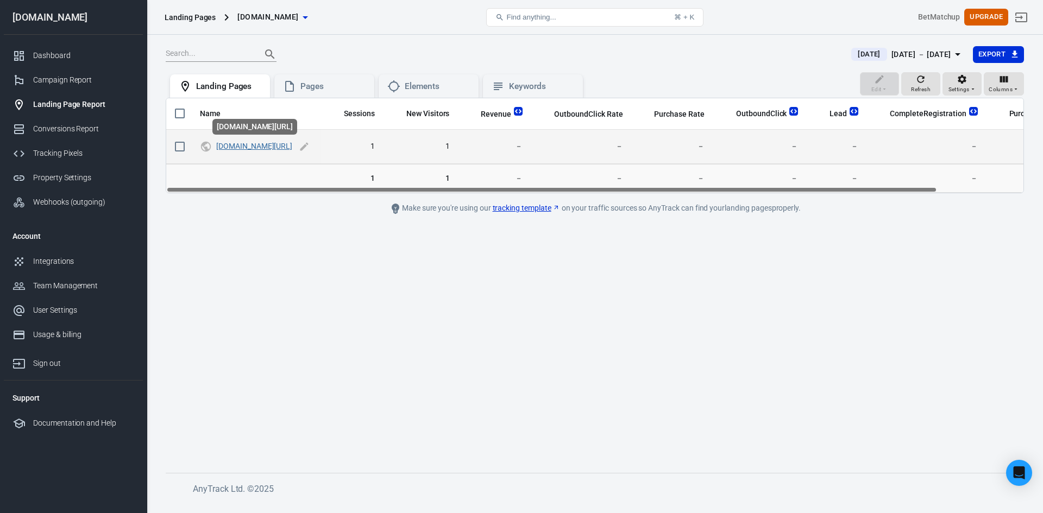
click at [230, 143] on link "[DOMAIN_NAME][URL]" at bounding box center [254, 146] width 76 height 9
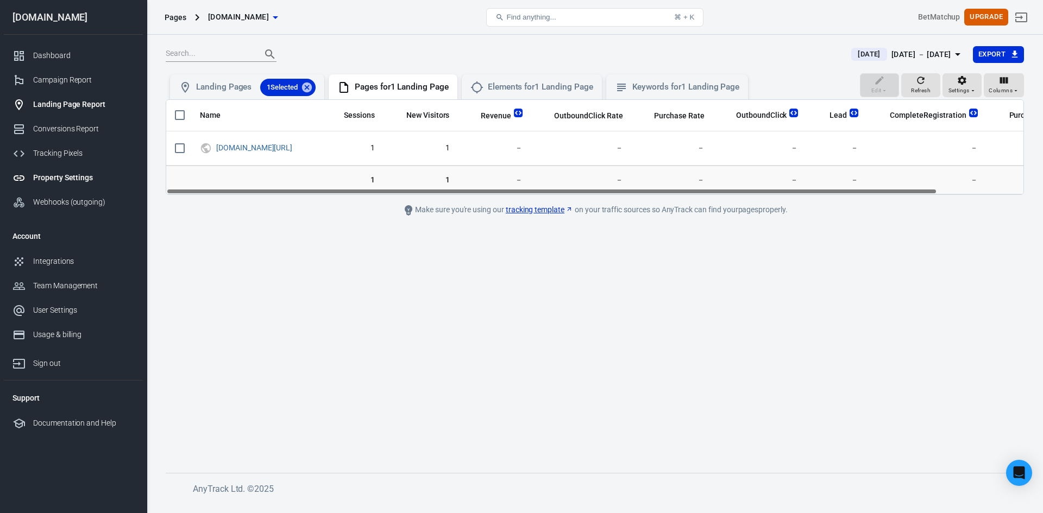
click at [51, 188] on link "Property Settings" at bounding box center [73, 178] width 139 height 24
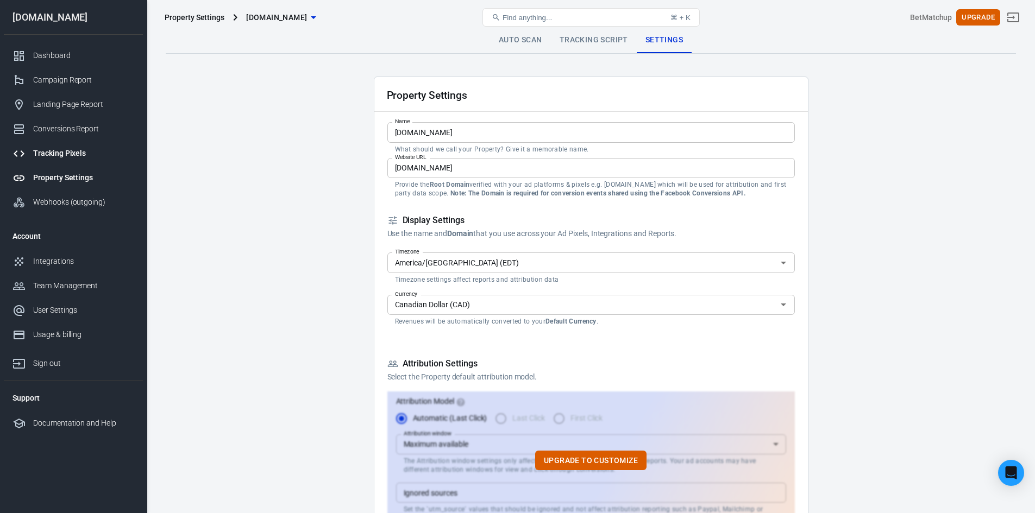
click at [72, 150] on div "Tracking Pixels" at bounding box center [83, 153] width 101 height 11
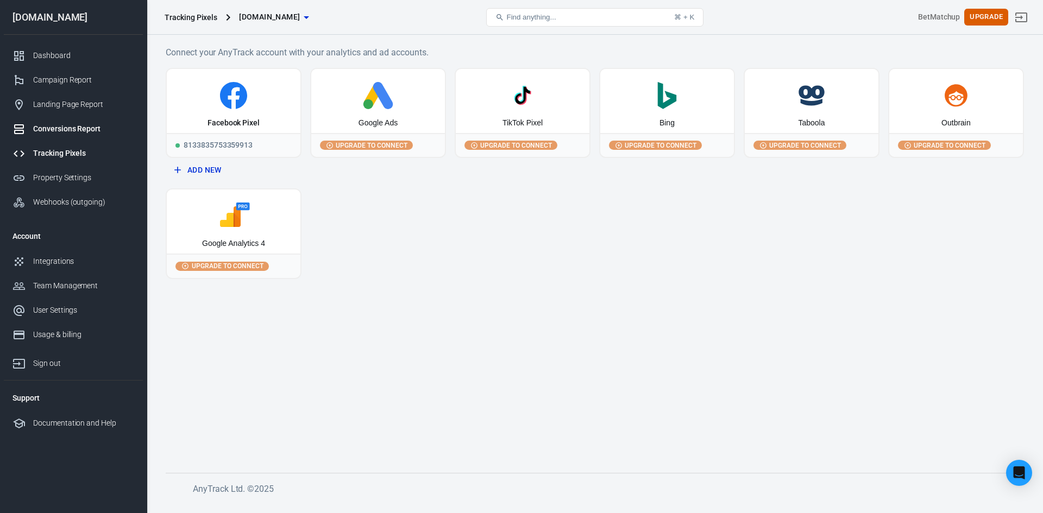
click at [79, 133] on div "Conversions Report" at bounding box center [83, 128] width 101 height 11
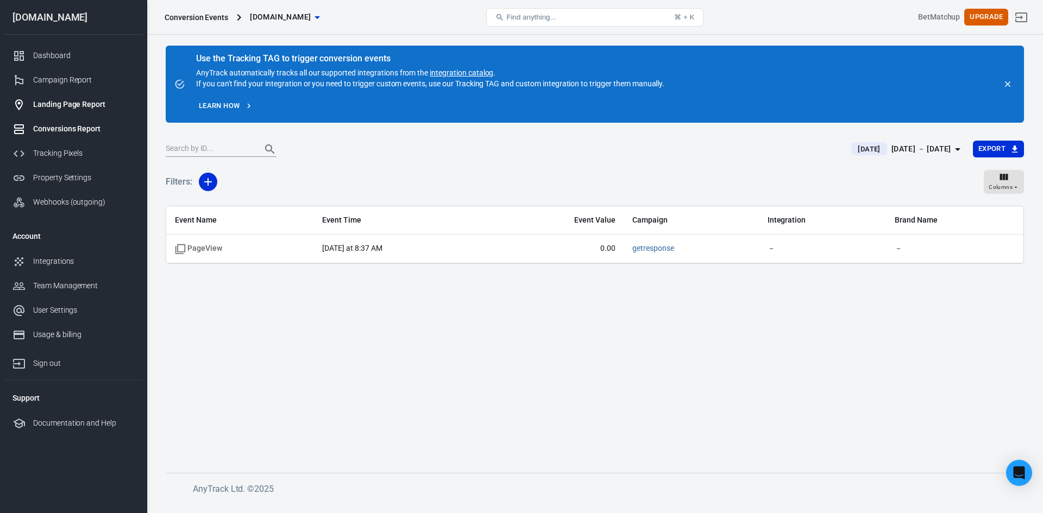
click at [64, 103] on div "Landing Page Report" at bounding box center [83, 104] width 101 height 11
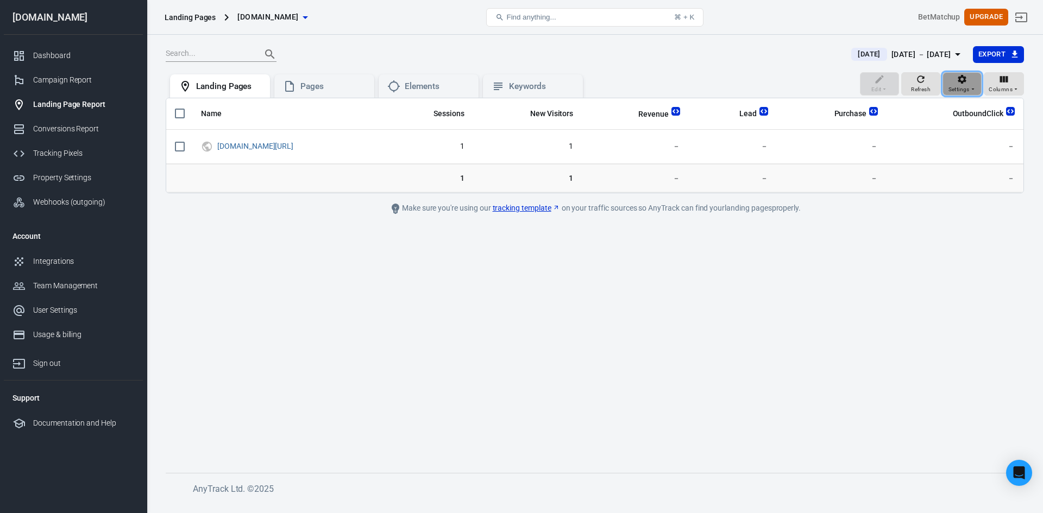
click at [966, 91] on span "Settings" at bounding box center [958, 90] width 21 height 10
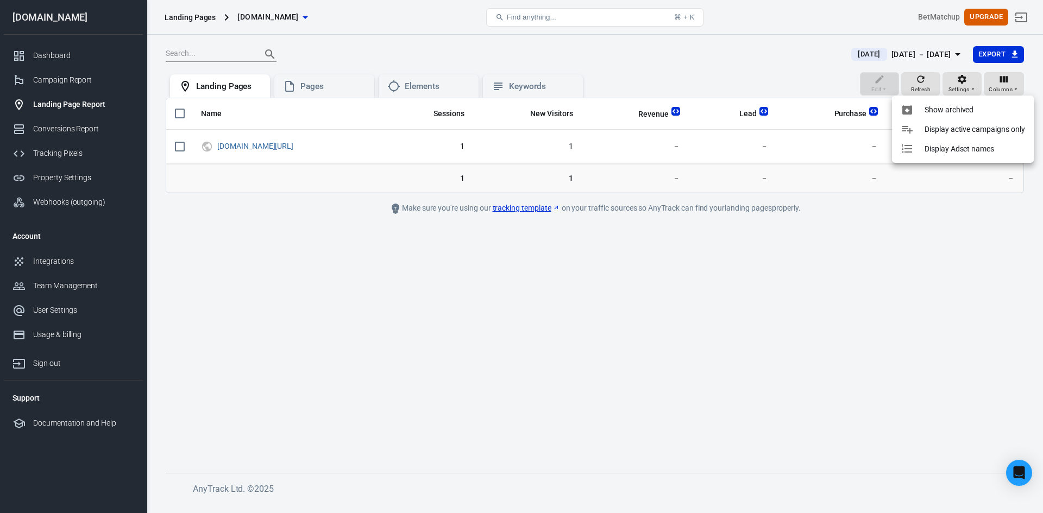
click at [65, 78] on div at bounding box center [521, 256] width 1043 height 513
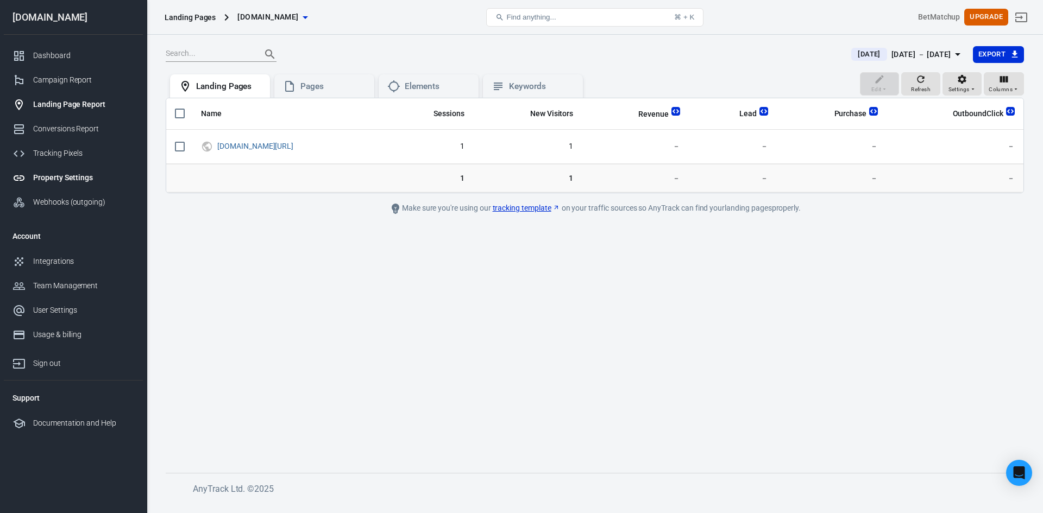
click at [61, 176] on div "Property Settings" at bounding box center [83, 177] width 101 height 11
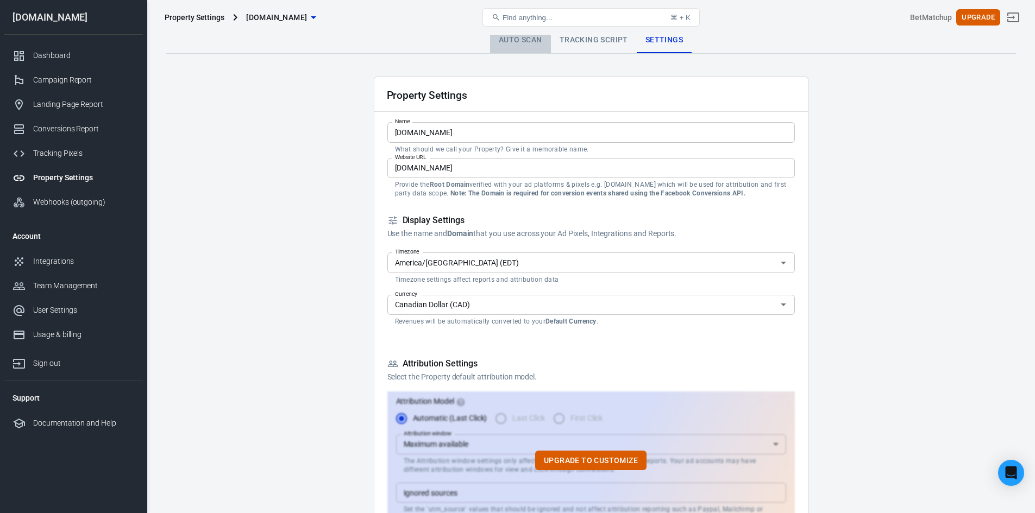
click at [533, 45] on link "Auto Scan" at bounding box center [520, 40] width 61 height 26
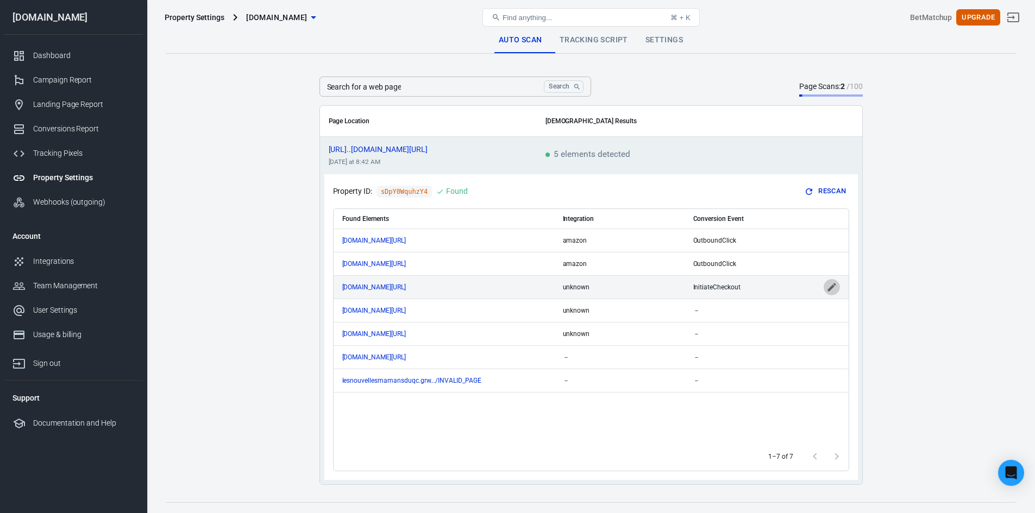
click at [836, 284] on icon "scrollable content" at bounding box center [831, 287] width 11 height 11
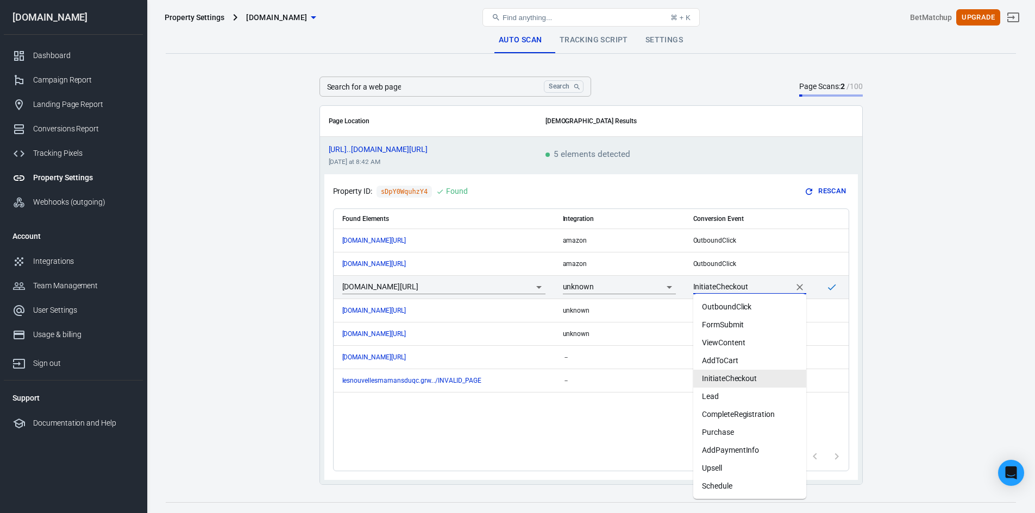
click at [774, 280] on input "InitiateCheckout" at bounding box center [741, 287] width 97 height 14
click at [754, 307] on li "OutboundClick" at bounding box center [749, 307] width 113 height 18
type input "OutboundClick"
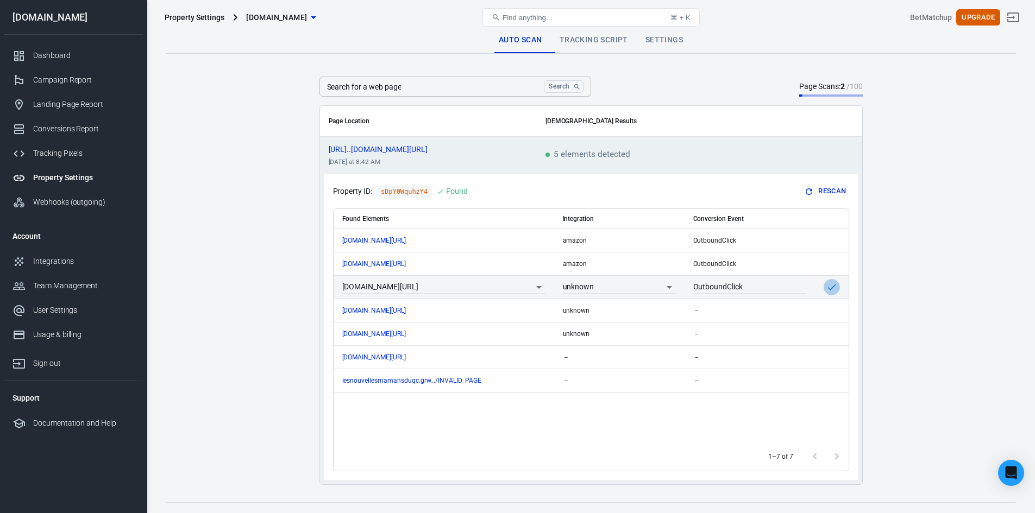
click at [833, 284] on icon "scrollable content" at bounding box center [831, 287] width 11 height 11
click at [71, 104] on div "Landing Page Report" at bounding box center [83, 104] width 101 height 11
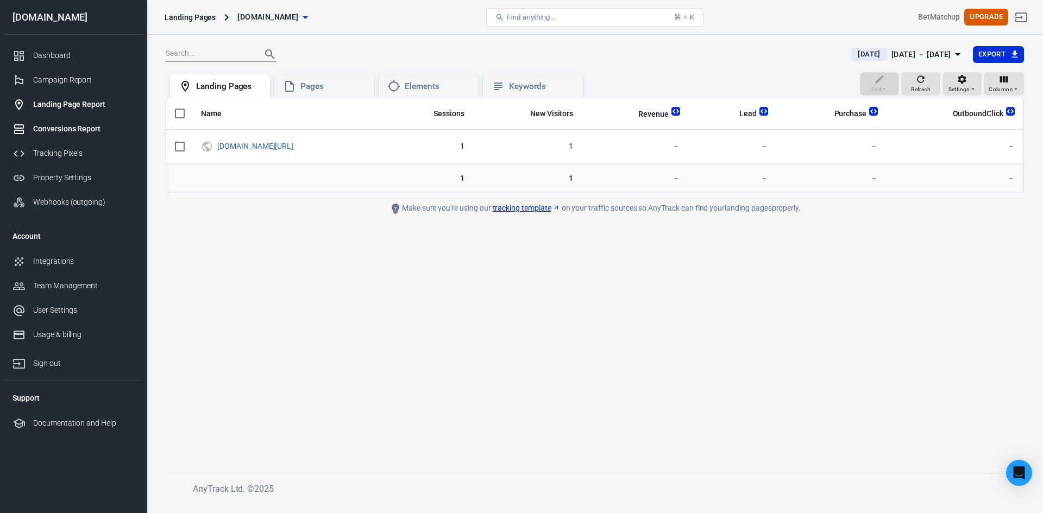
click at [89, 135] on link "Conversions Report" at bounding box center [73, 129] width 139 height 24
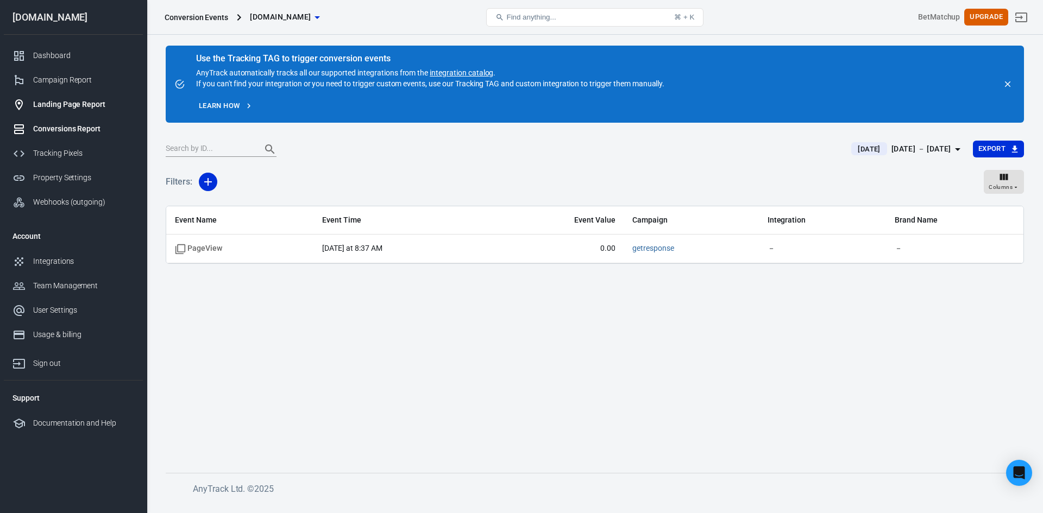
click at [80, 112] on link "Landing Page Report" at bounding box center [73, 104] width 139 height 24
